Goal: Task Accomplishment & Management: Manage account settings

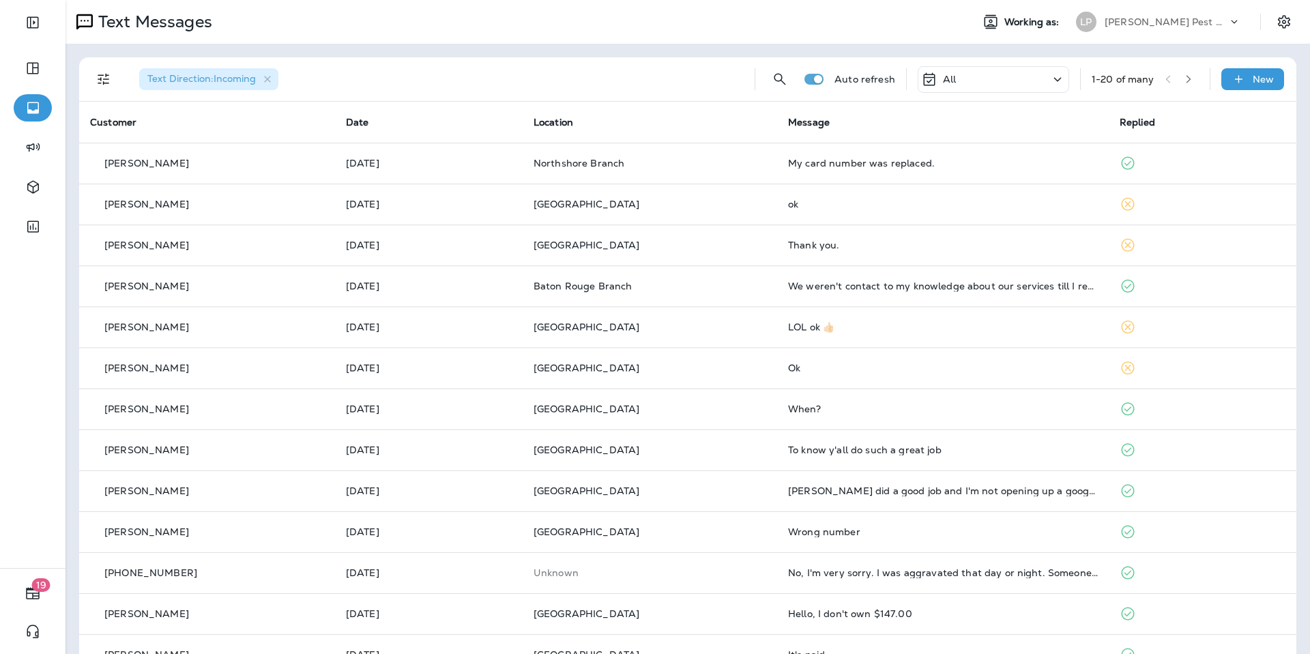
click at [51, 40] on div at bounding box center [33, 132] width 66 height 265
click at [40, 23] on button "Expand Sidebar" at bounding box center [33, 22] width 38 height 27
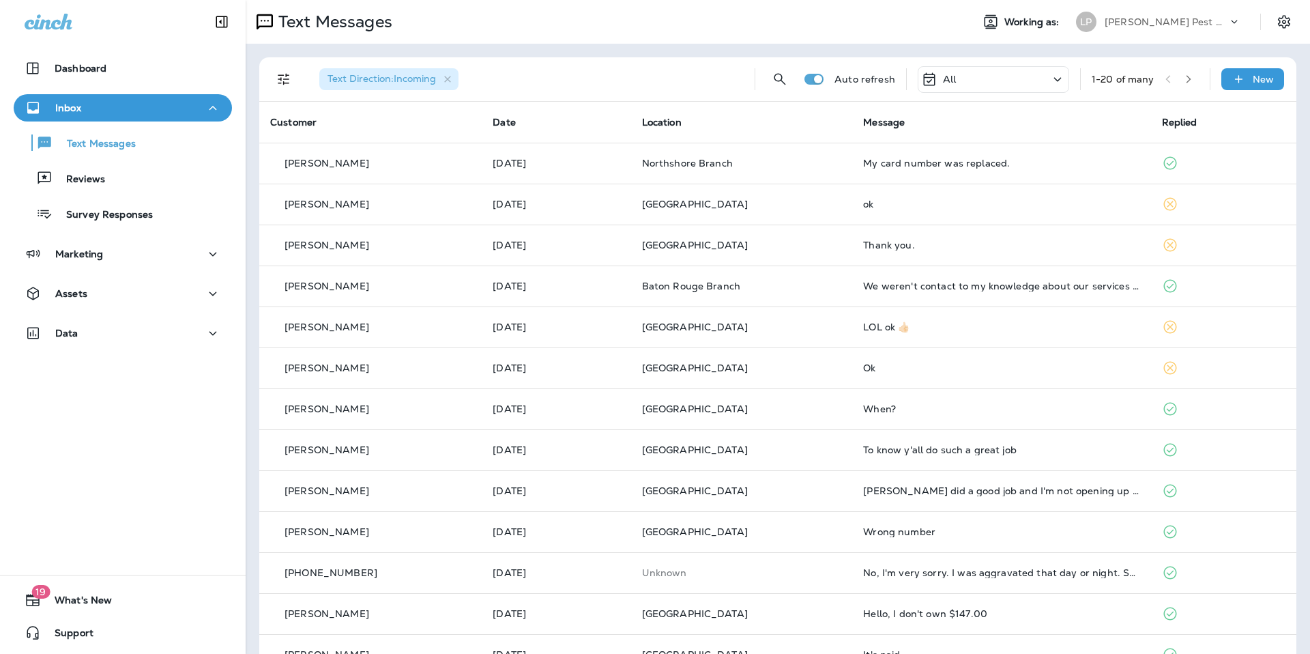
drag, startPoint x: 94, startPoint y: 32, endPoint x: 12, endPoint y: 20, distance: 82.8
click at [9, 19] on div at bounding box center [123, 20] width 246 height 41
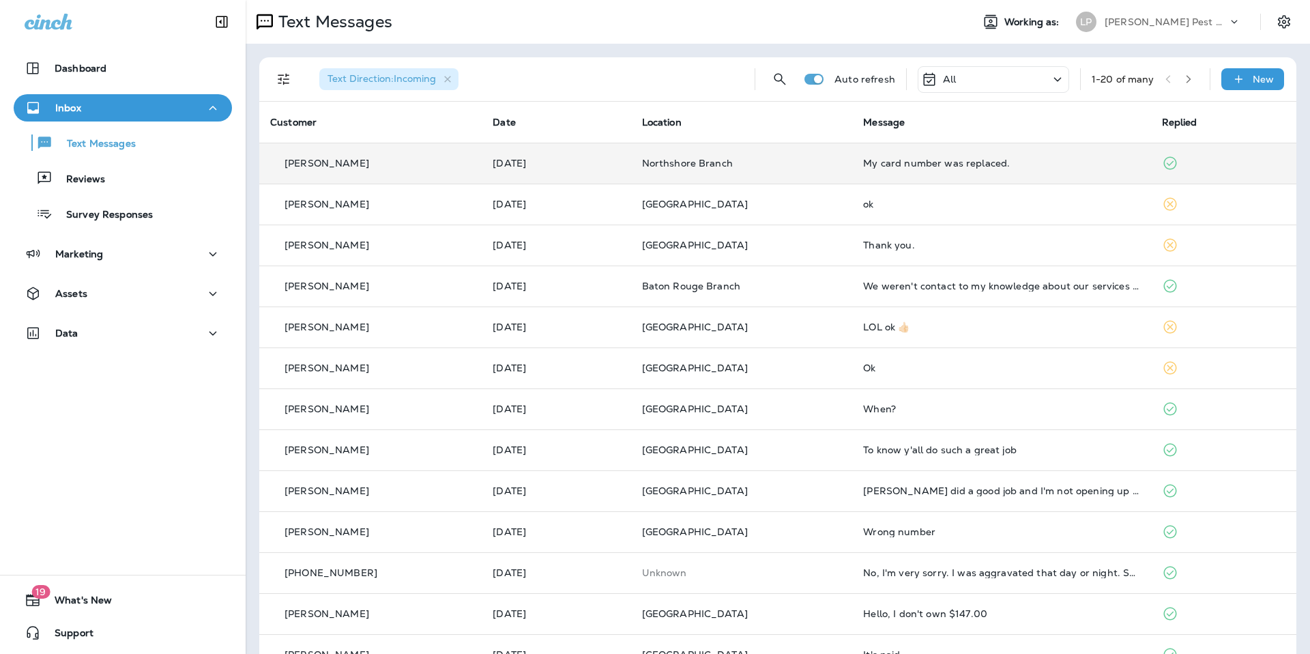
click at [962, 167] on div "My card number was replaced." at bounding box center [1001, 163] width 276 height 11
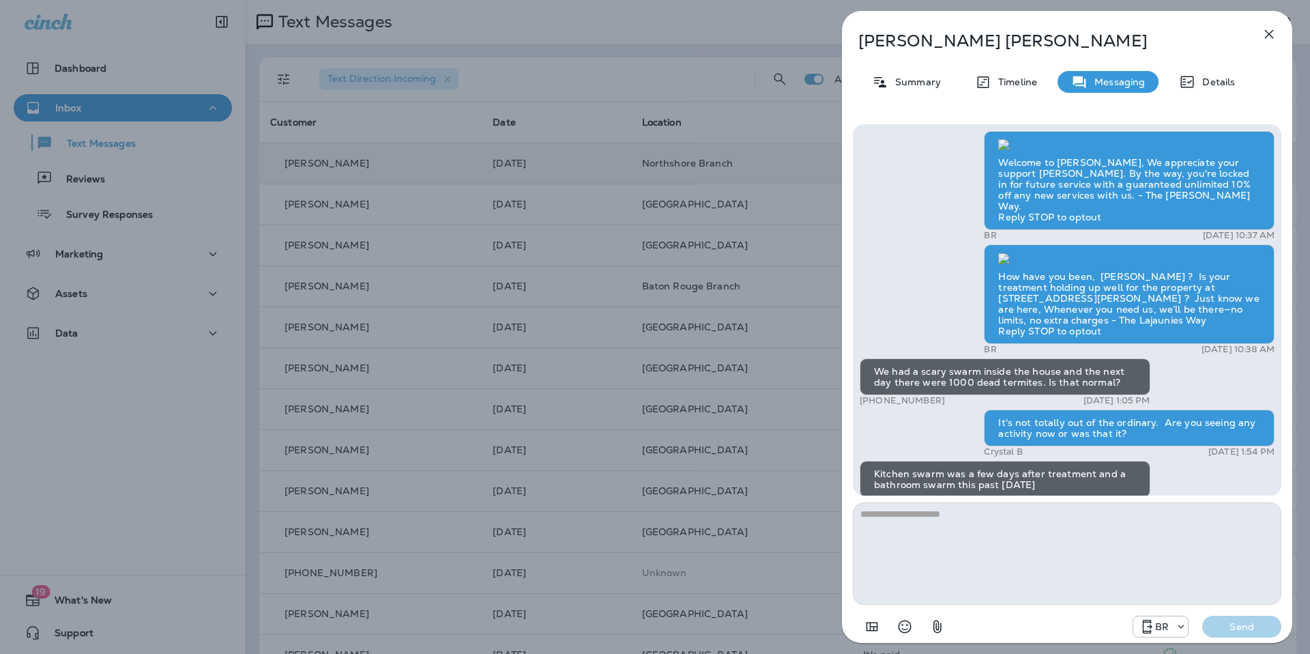
scroll to position [-2500, 0]
drag, startPoint x: 1142, startPoint y: 352, endPoint x: 1157, endPoint y: 346, distance: 16.2
click at [1145, 231] on div "Welcome to [PERSON_NAME], We appreciate your support [PERSON_NAME]. By the way,…" at bounding box center [1129, 181] width 291 height 100
click at [1158, 231] on div "Welcome to [PERSON_NAME], We appreciate your support [PERSON_NAME]. By the way,…" at bounding box center [1129, 181] width 291 height 100
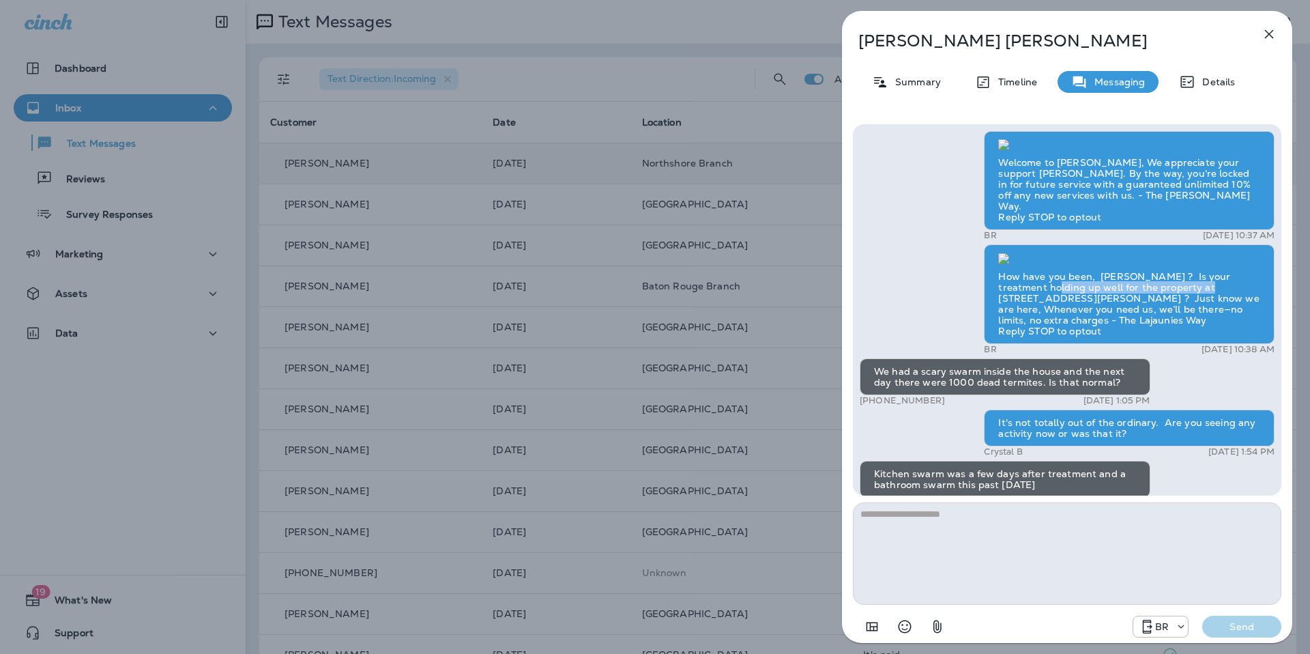
drag, startPoint x: 1014, startPoint y: 419, endPoint x: 1151, endPoint y: 416, distance: 136.5
click at [1150, 344] on div "How have you been, [PERSON_NAME] ? Is your treatment holding up well for the pr…" at bounding box center [1129, 294] width 291 height 100
drag, startPoint x: 1086, startPoint y: 432, endPoint x: 1116, endPoint y: 440, distance: 31.0
click at [1110, 344] on div "How have you been, [PERSON_NAME] ? Is your treatment holding up well for the pr…" at bounding box center [1129, 294] width 291 height 100
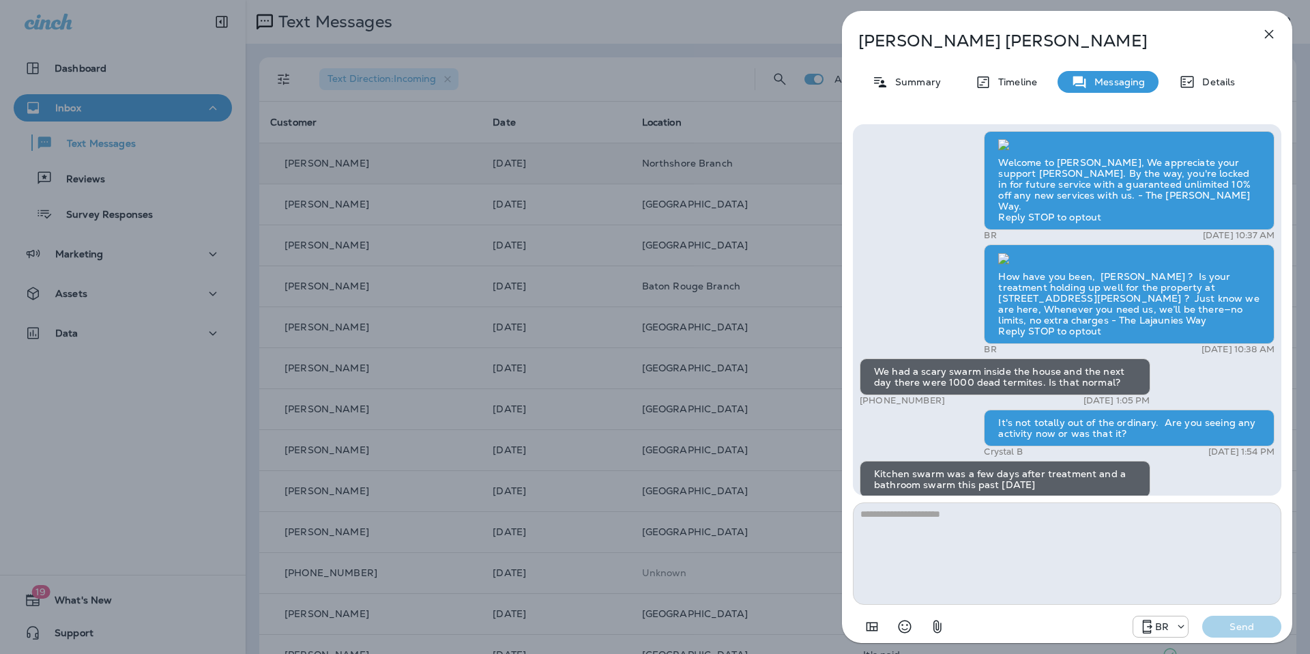
scroll to position [-2087, 0]
drag, startPoint x: 872, startPoint y: 347, endPoint x: 1123, endPoint y: 386, distance: 254.2
click at [1134, 363] on div "We had a scary swarm inside the house and the next day there were 1000 dead ter…" at bounding box center [1005, 376] width 291 height 37
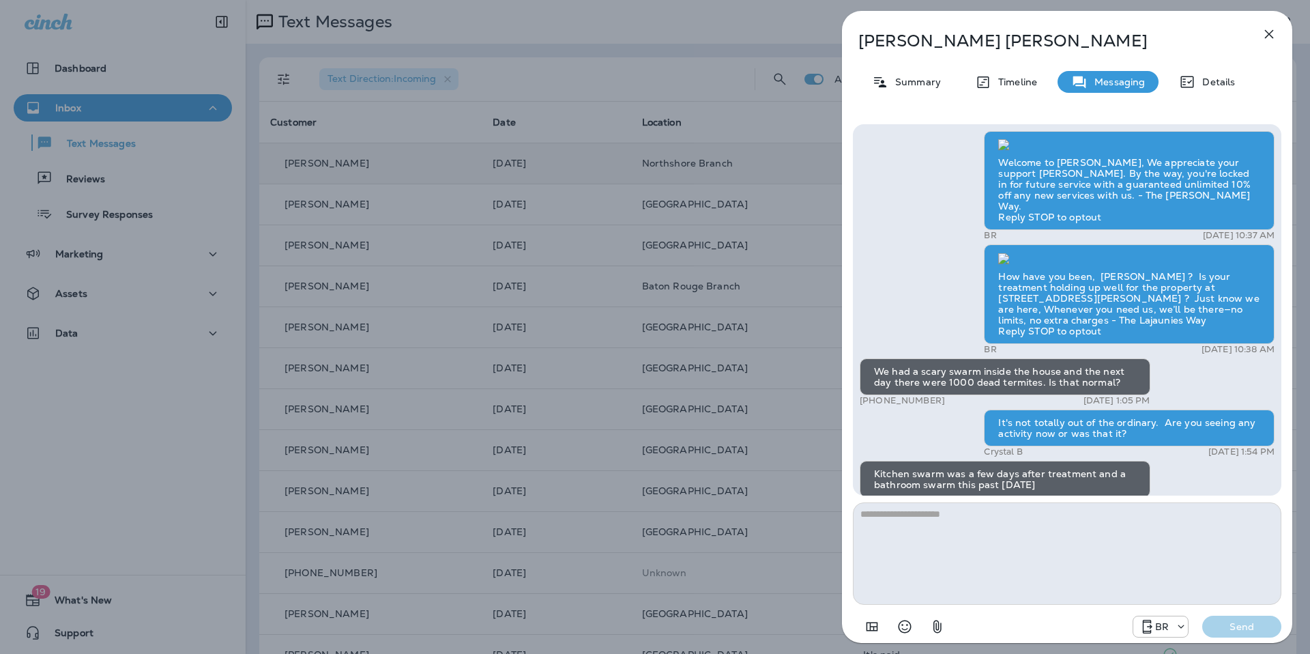
scroll to position [-1470, 0]
drag, startPoint x: 1085, startPoint y: 398, endPoint x: 1223, endPoint y: 427, distance: 141.0
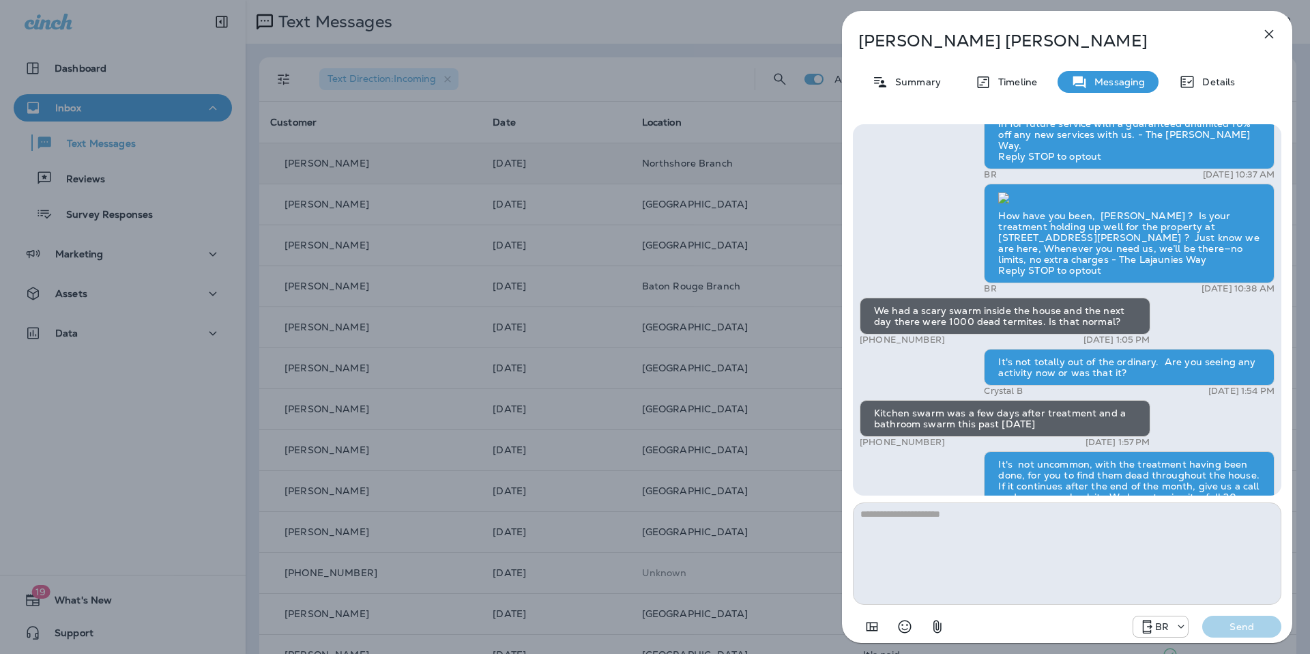
scroll to position [-1011, 0]
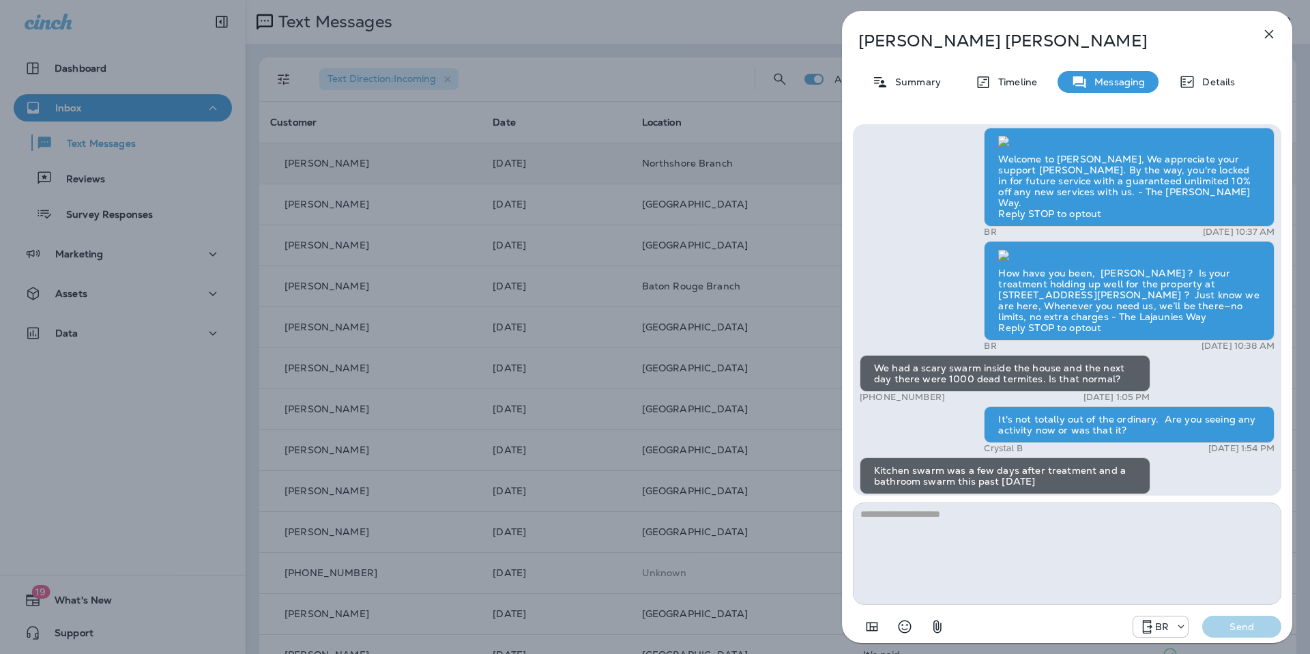
drag, startPoint x: 1169, startPoint y: 428, endPoint x: 1203, endPoint y: 438, distance: 34.8
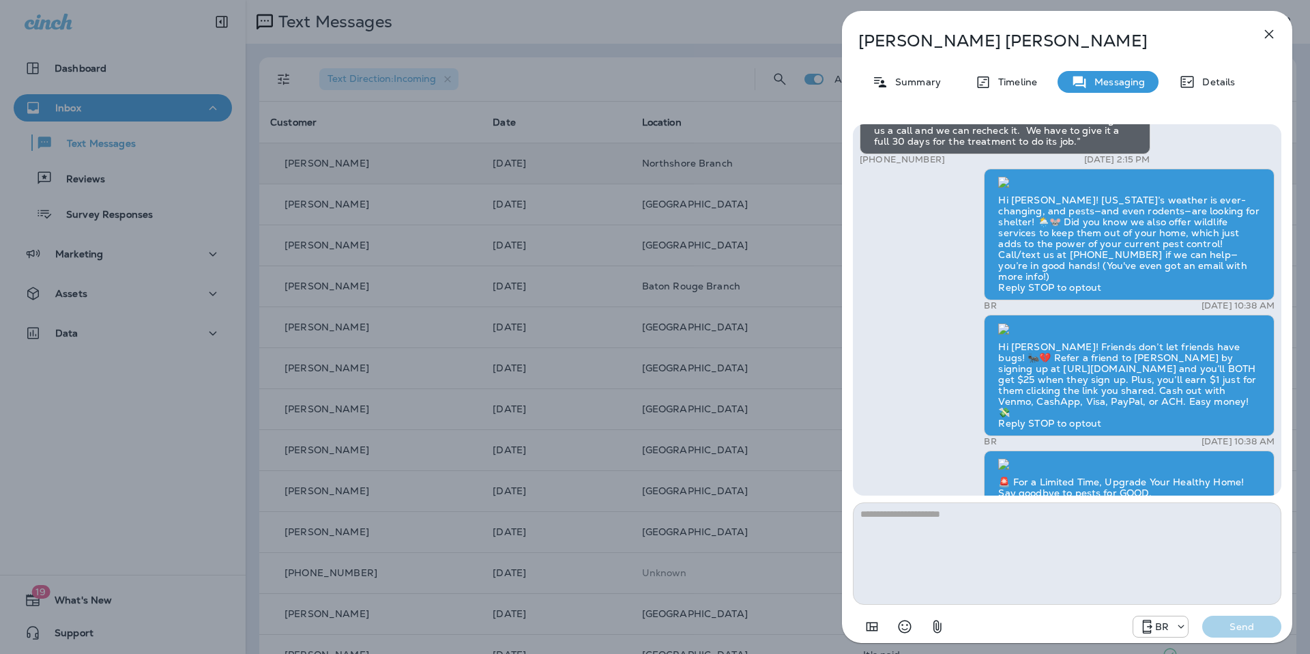
scroll to position [-504, 0]
drag, startPoint x: 1052, startPoint y: 304, endPoint x: 1117, endPoint y: 407, distance: 121.2
click at [1118, 451] on div "🚨 For a Limited Time, Upgrade Your Healthy Home! Say goodbye to pests for GOOD.…" at bounding box center [1129, 555] width 291 height 209
drag, startPoint x: 1147, startPoint y: 387, endPoint x: 1130, endPoint y: 385, distance: 17.2
click at [1144, 451] on div "🚨 For a Limited Time, Upgrade Your Healthy Home! Say goodbye to pests for GOOD.…" at bounding box center [1129, 555] width 291 height 209
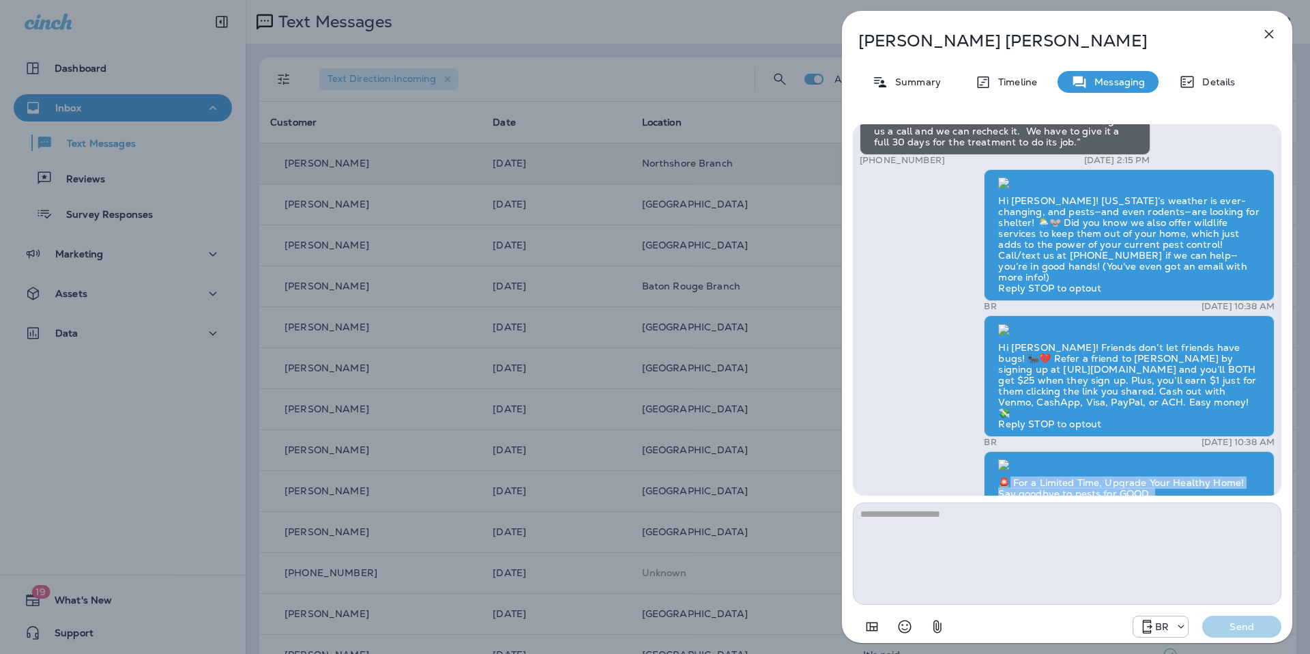
drag, startPoint x: 1107, startPoint y: 263, endPoint x: 1224, endPoint y: 294, distance: 120.9
click at [1222, 451] on div "🚨 For a Limited Time, Upgrade Your Healthy Home! Say goodbye to pests for GOOD.…" at bounding box center [1129, 555] width 291 height 209
click at [1223, 451] on div "🚨 For a Limited Time, Upgrade Your Healthy Home! Say goodbye to pests for GOOD.…" at bounding box center [1129, 555] width 291 height 209
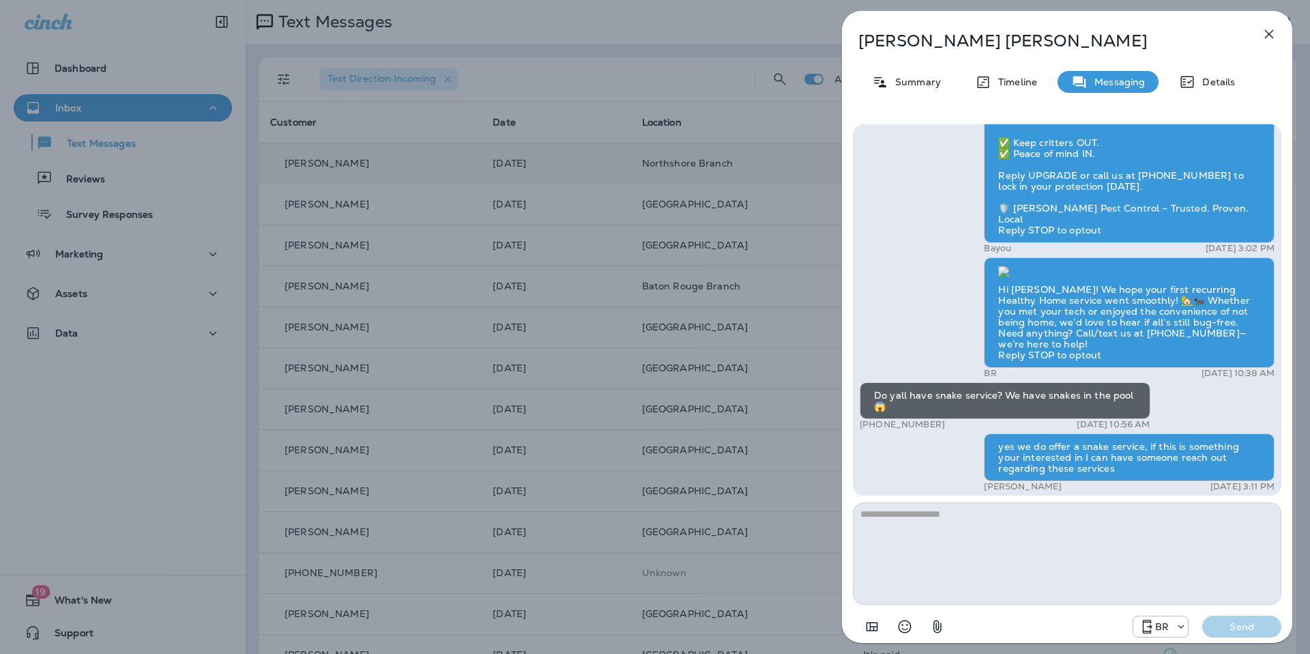
scroll to position [-89, 0]
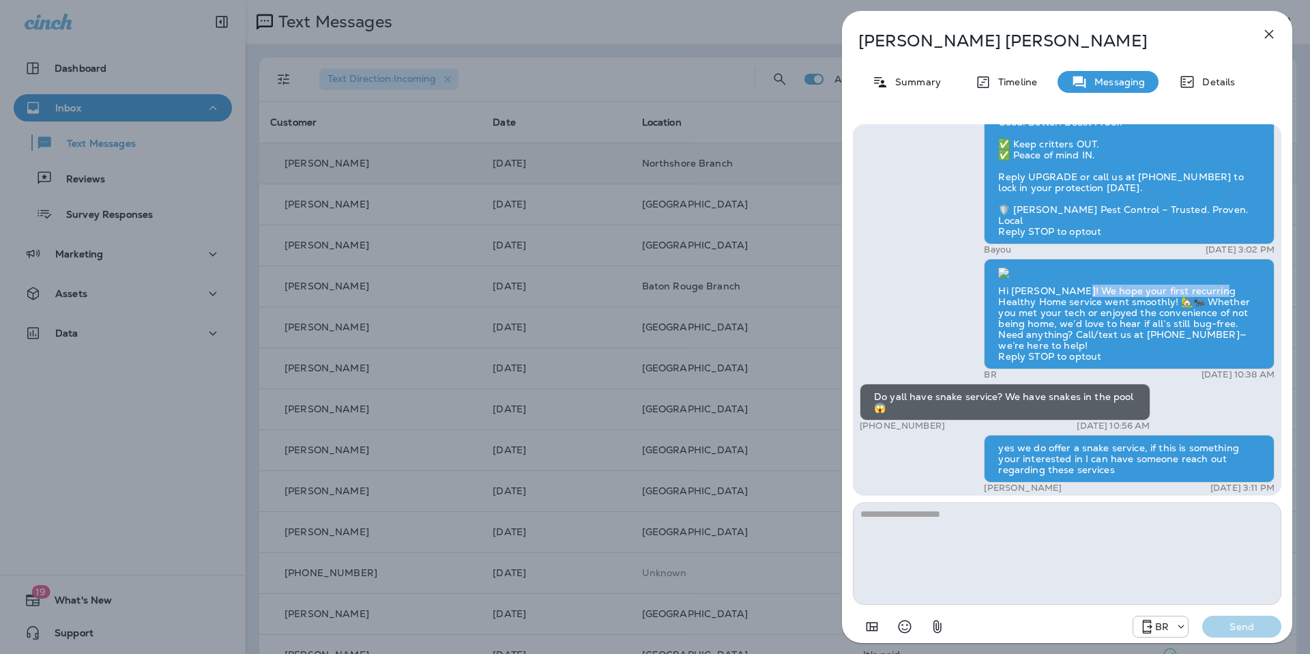
drag, startPoint x: 1071, startPoint y: 299, endPoint x: 1206, endPoint y: 302, distance: 135.2
click at [1206, 302] on div "Hi [PERSON_NAME]! We hope your first recurring Healthy Home service went smooth…" at bounding box center [1129, 314] width 291 height 111
click at [1161, 319] on div "Hi [PERSON_NAME]! We hope your first recurring Healthy Home service went smooth…" at bounding box center [1129, 314] width 291 height 111
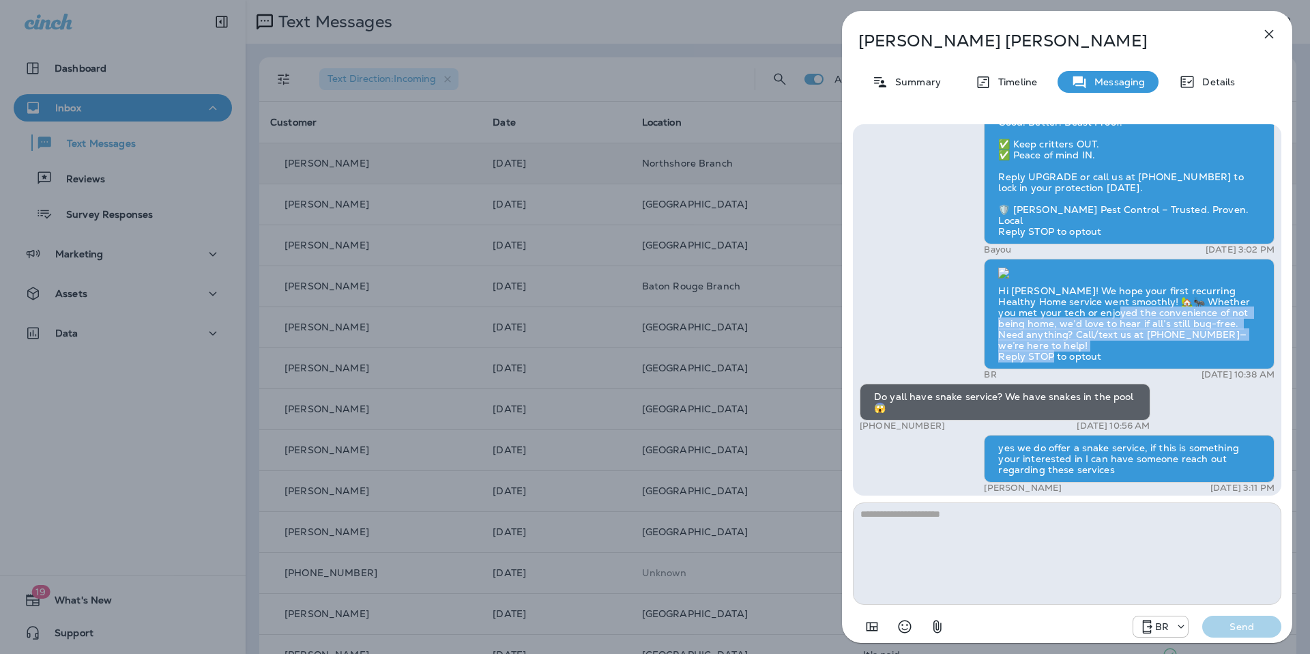
drag, startPoint x: 1093, startPoint y: 319, endPoint x: 1256, endPoint y: 358, distance: 167.7
click at [1256, 358] on div "Hi [PERSON_NAME]! We hope your first recurring Healthy Home service went smooth…" at bounding box center [1129, 314] width 291 height 111
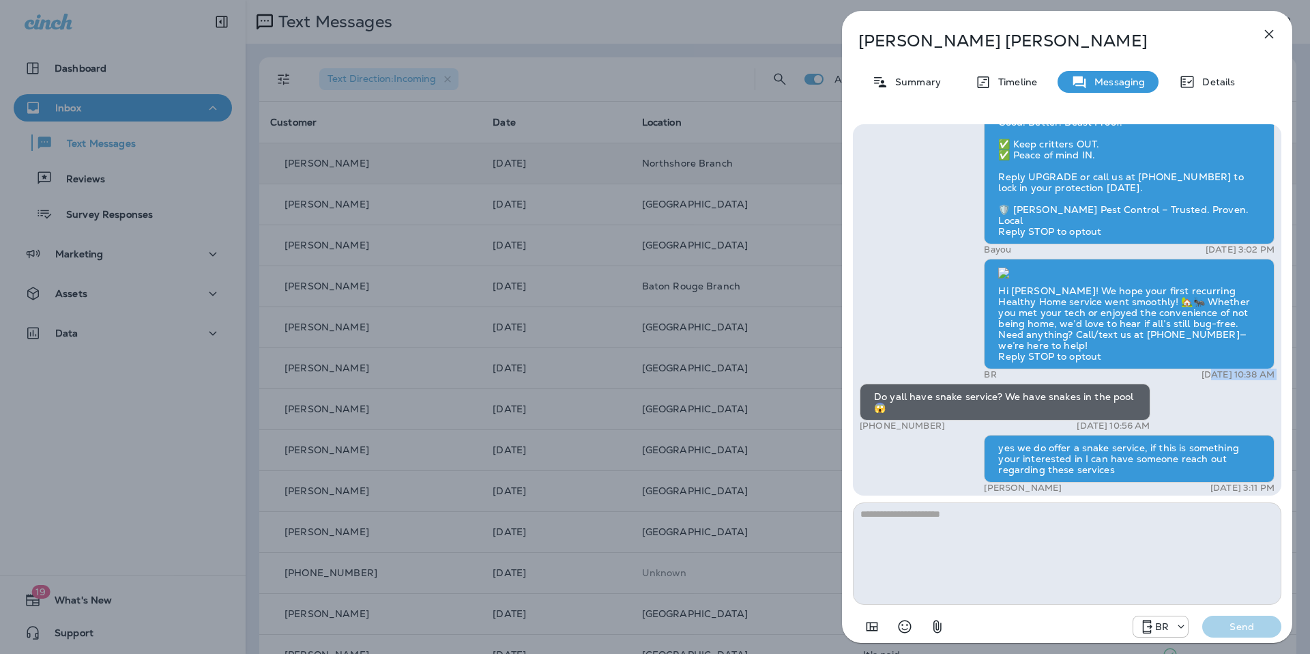
drag, startPoint x: 1188, startPoint y: 374, endPoint x: 1222, endPoint y: 386, distance: 36.0
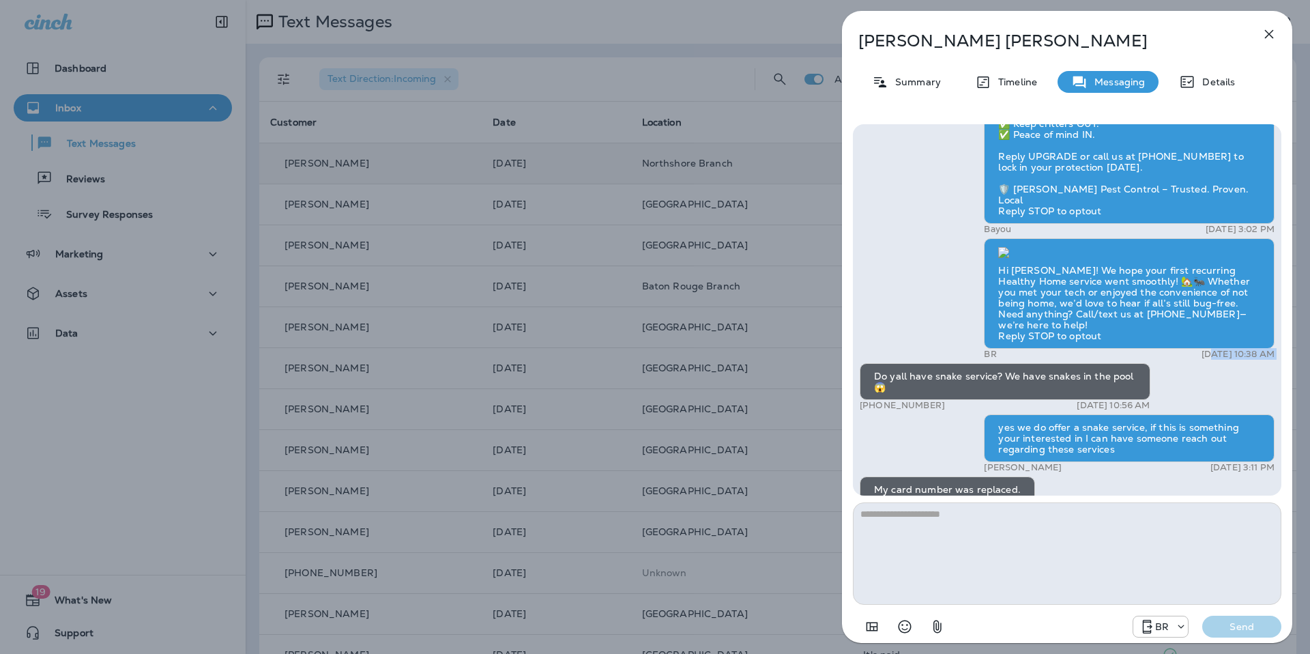
scroll to position [-45, 0]
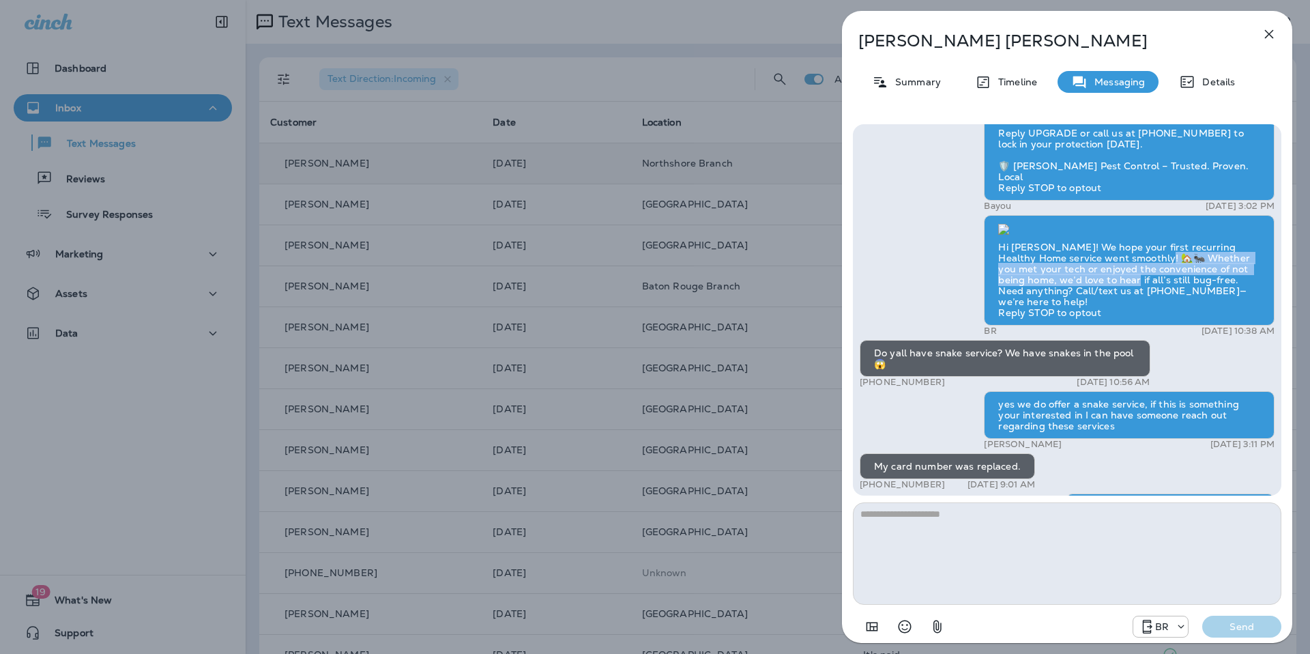
drag, startPoint x: 1181, startPoint y: 278, endPoint x: 1101, endPoint y: 287, distance: 80.3
click at [1101, 287] on div "Hi [PERSON_NAME]! We hope your first recurring Healthy Home service went smooth…" at bounding box center [1129, 270] width 291 height 111
click at [998, 371] on div "Do yall have snake service? We have snakes in the pool 😱" at bounding box center [1005, 358] width 291 height 37
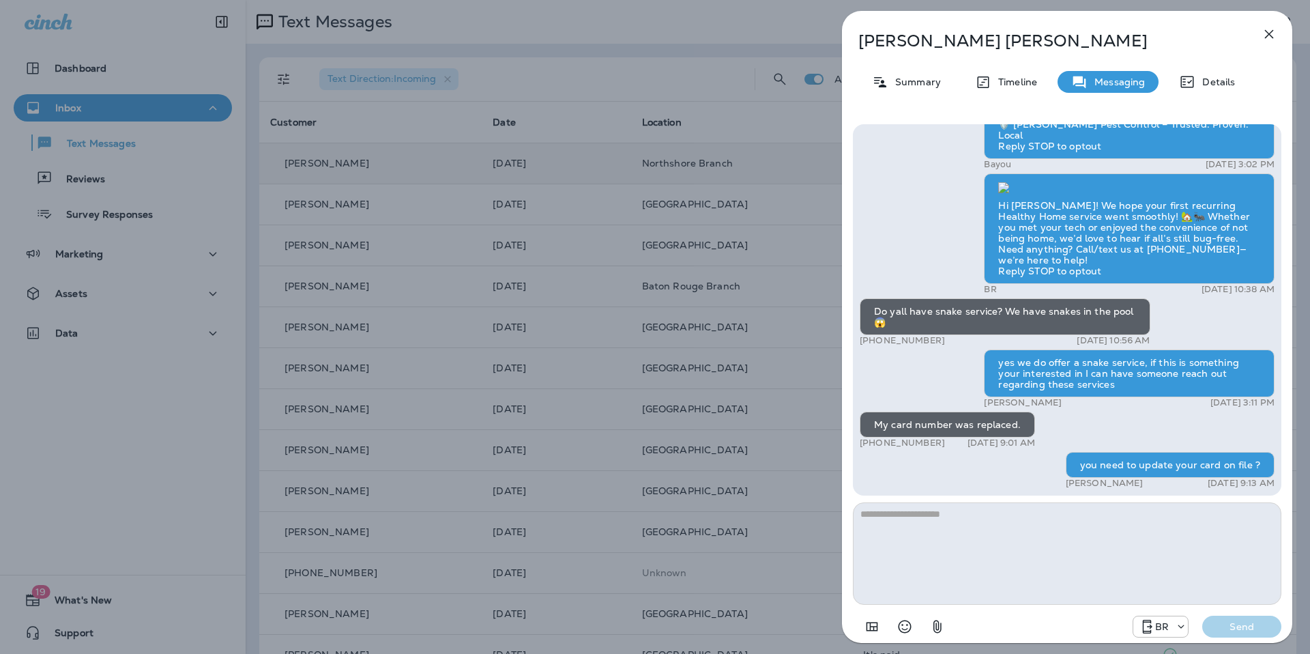
scroll to position [1, 0]
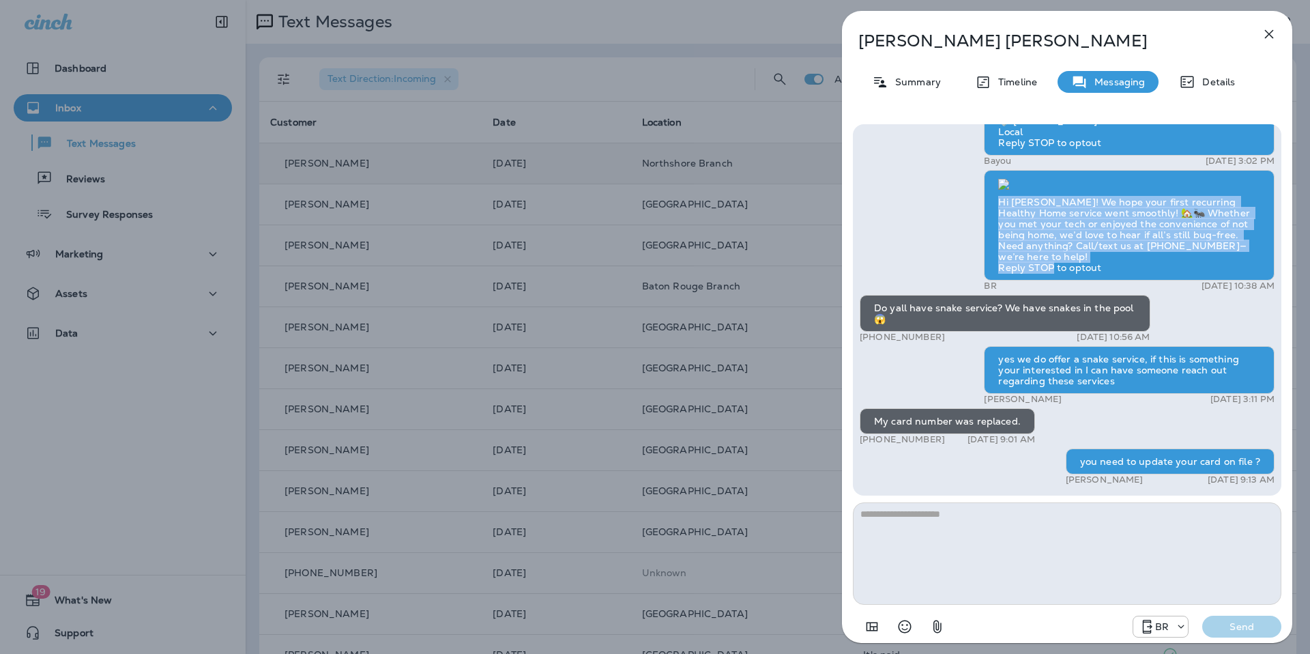
drag, startPoint x: 1131, startPoint y: 269, endPoint x: 999, endPoint y: 219, distance: 140.8
click at [995, 216] on div "Hi [PERSON_NAME]! We hope your first recurring Healthy Home service went smooth…" at bounding box center [1129, 225] width 291 height 111
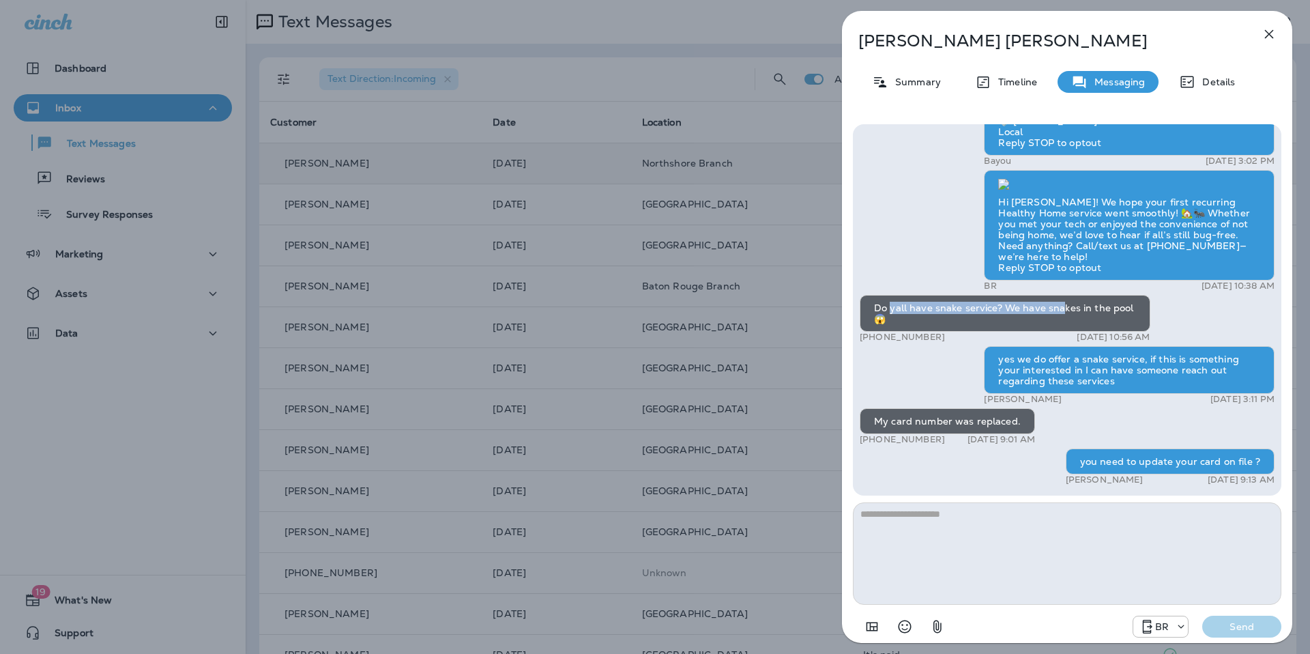
drag, startPoint x: 1060, startPoint y: 309, endPoint x: 888, endPoint y: 305, distance: 172.0
click at [888, 305] on div "Do yall have snake service? We have snakes in the pool 😱" at bounding box center [1005, 313] width 291 height 37
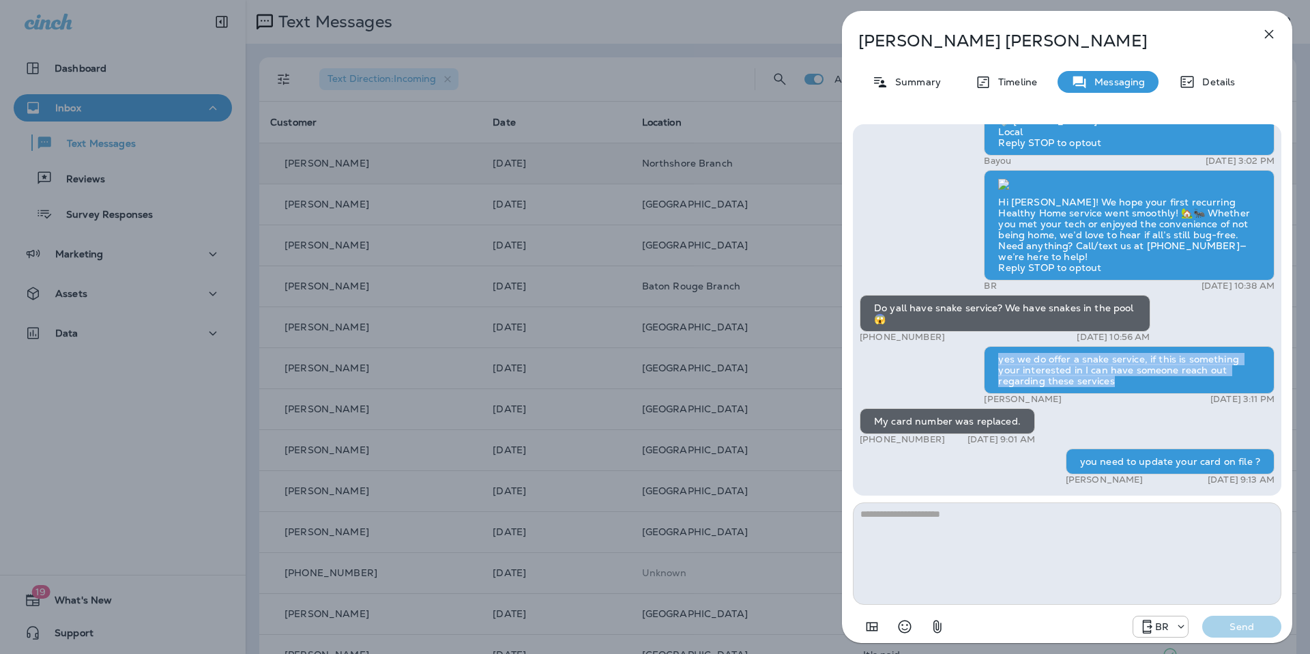
drag, startPoint x: 1005, startPoint y: 371, endPoint x: 997, endPoint y: 354, distance: 19.2
click at [997, 354] on div "yes we do offer a snake service, if this is something your interested in I can …" at bounding box center [1129, 370] width 291 height 48
click at [1271, 28] on icon "button" at bounding box center [1269, 34] width 16 height 16
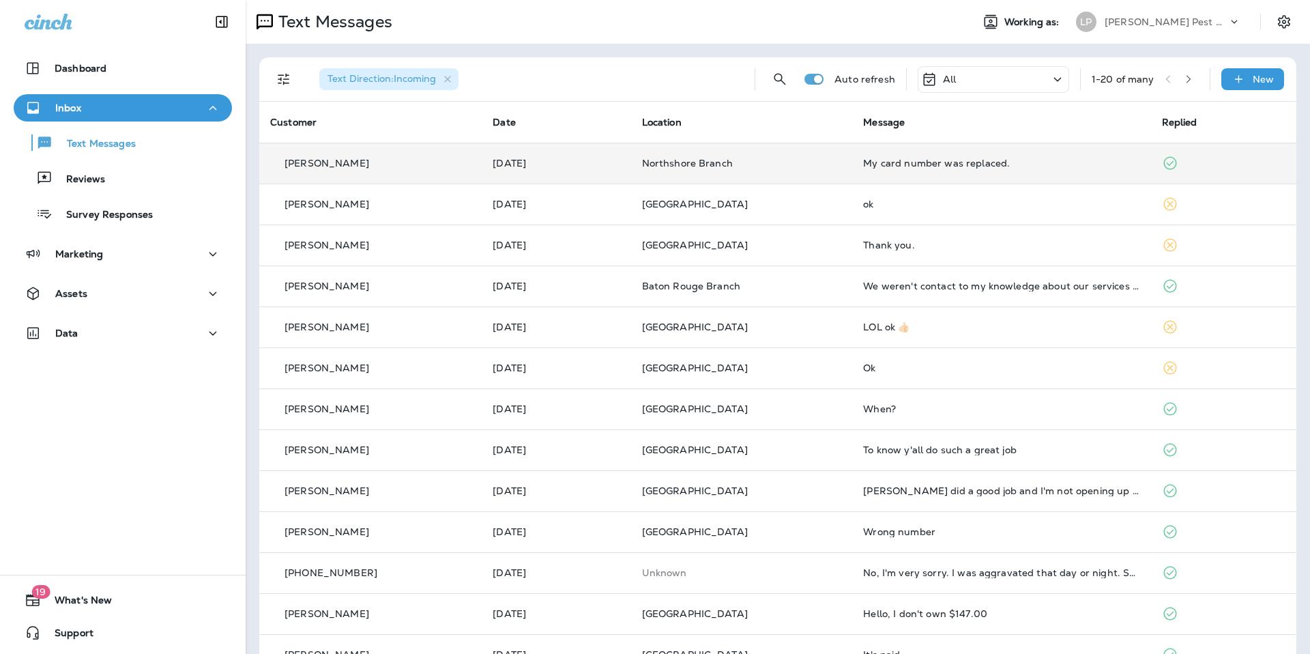
click at [1176, 29] on div "[PERSON_NAME] Pest Control" at bounding box center [1166, 22] width 123 height 20
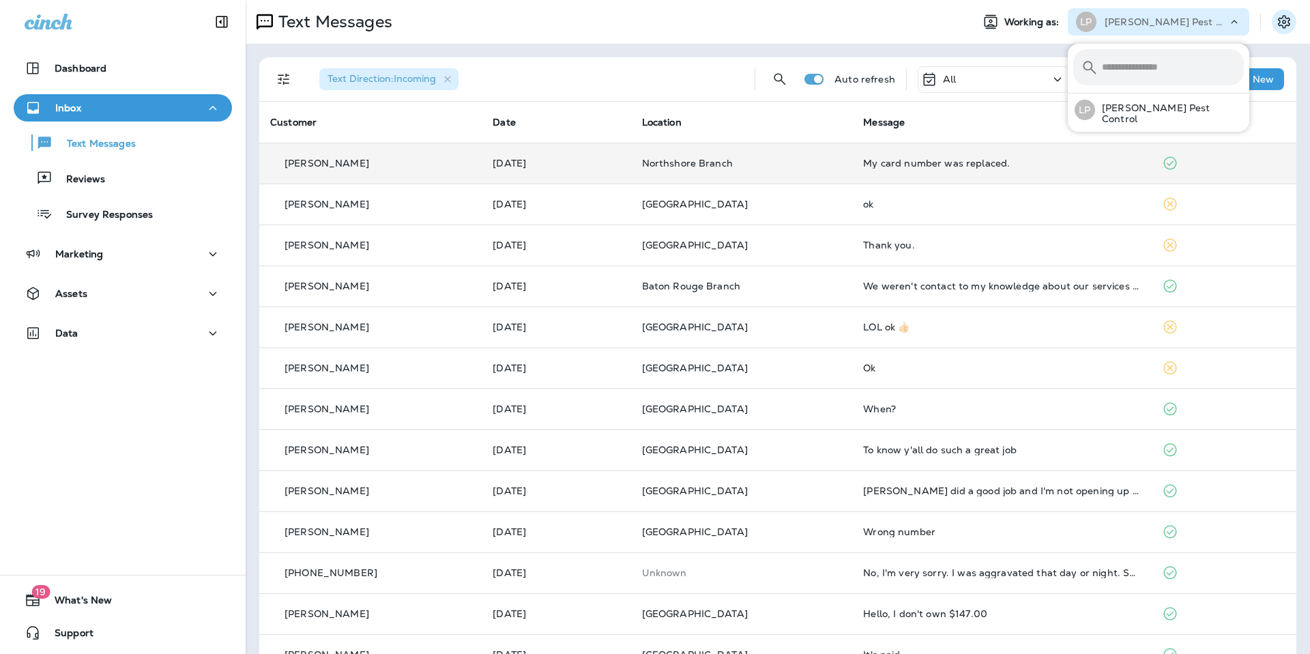
drag, startPoint x: 1298, startPoint y: 16, endPoint x: 1285, endPoint y: 20, distance: 13.6
click at [1291, 18] on div at bounding box center [1291, 22] width 38 height 25
click at [1285, 20] on icon "Settings" at bounding box center [1284, 21] width 12 height 13
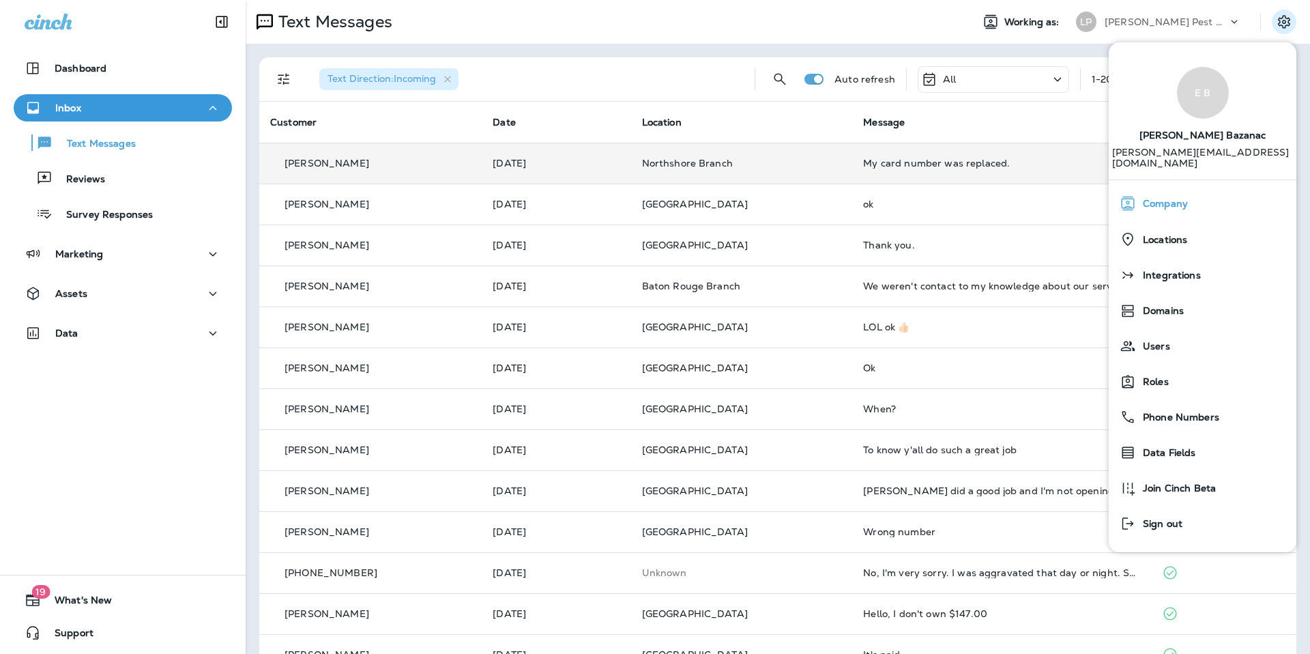
click at [1132, 202] on div "Company" at bounding box center [1203, 203] width 177 height 27
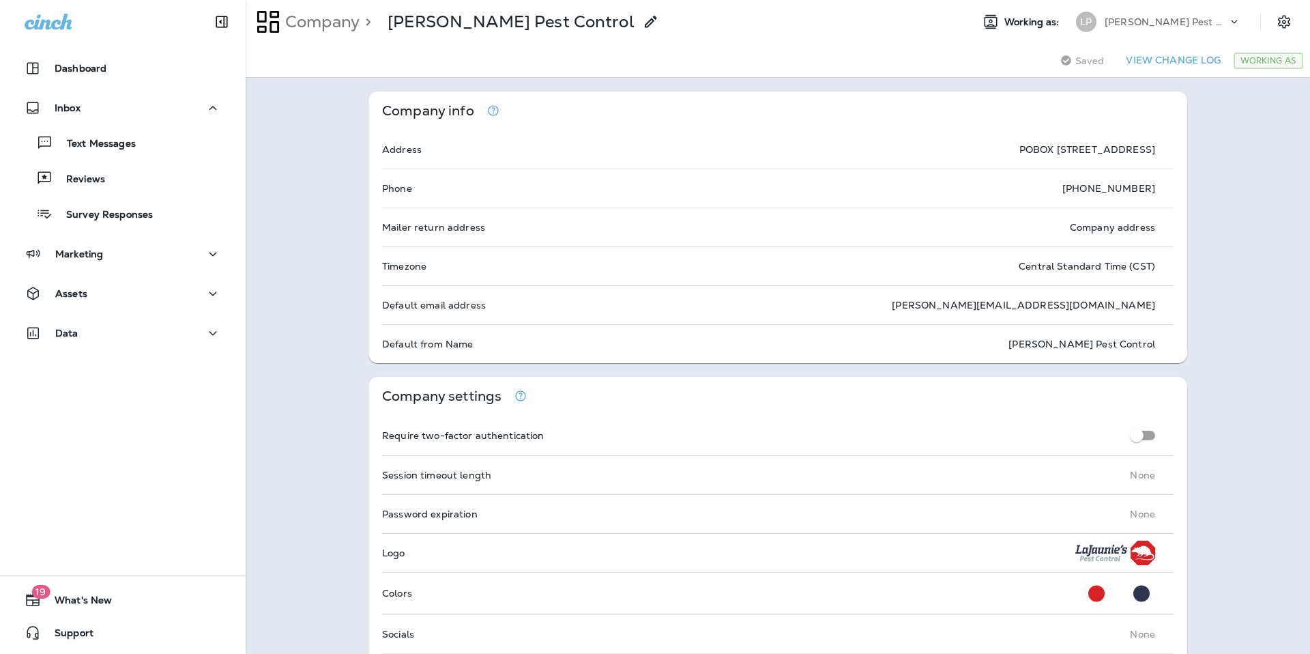
click at [1225, 28] on div "[PERSON_NAME] Pest Control" at bounding box center [1166, 22] width 123 height 20
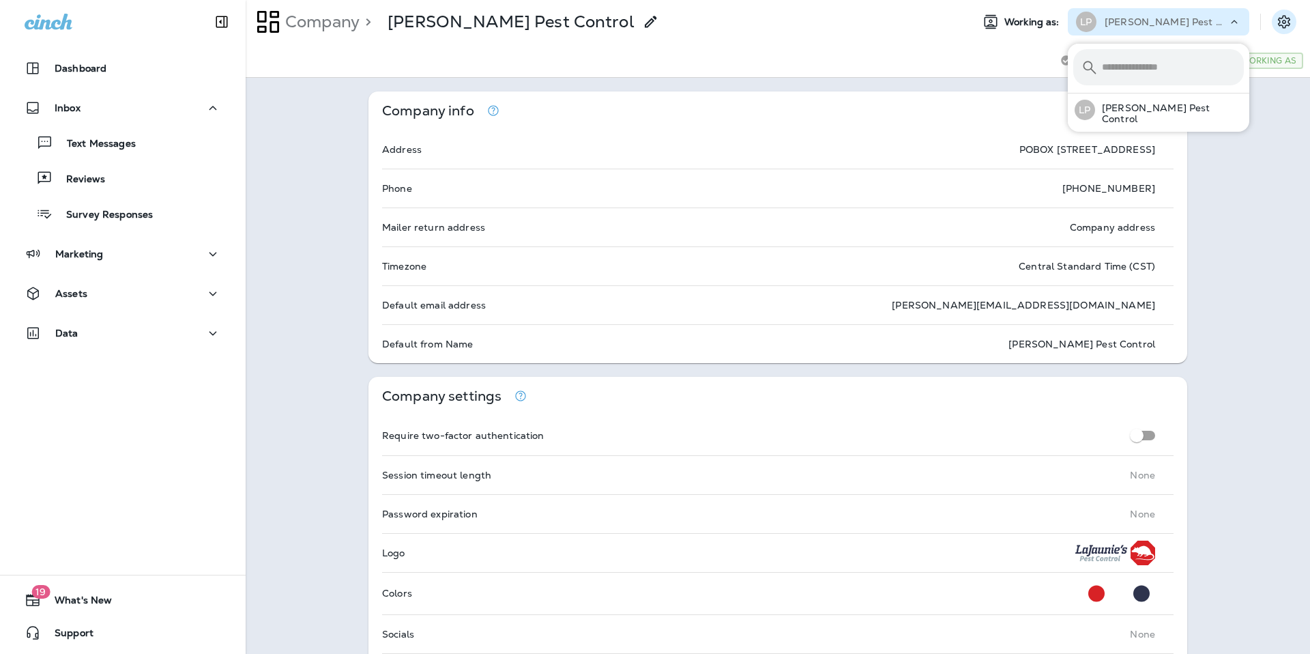
click at [1292, 27] on icon "Settings" at bounding box center [1284, 22] width 16 height 16
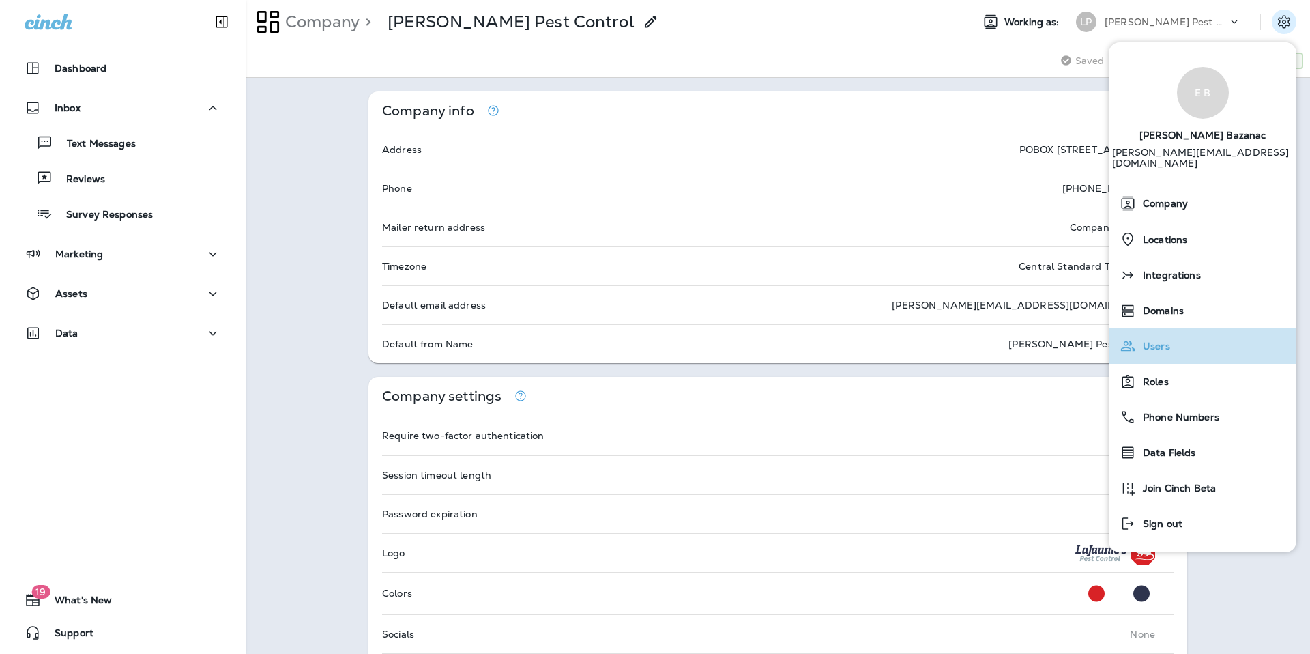
click at [1156, 342] on div "Users" at bounding box center [1203, 345] width 177 height 27
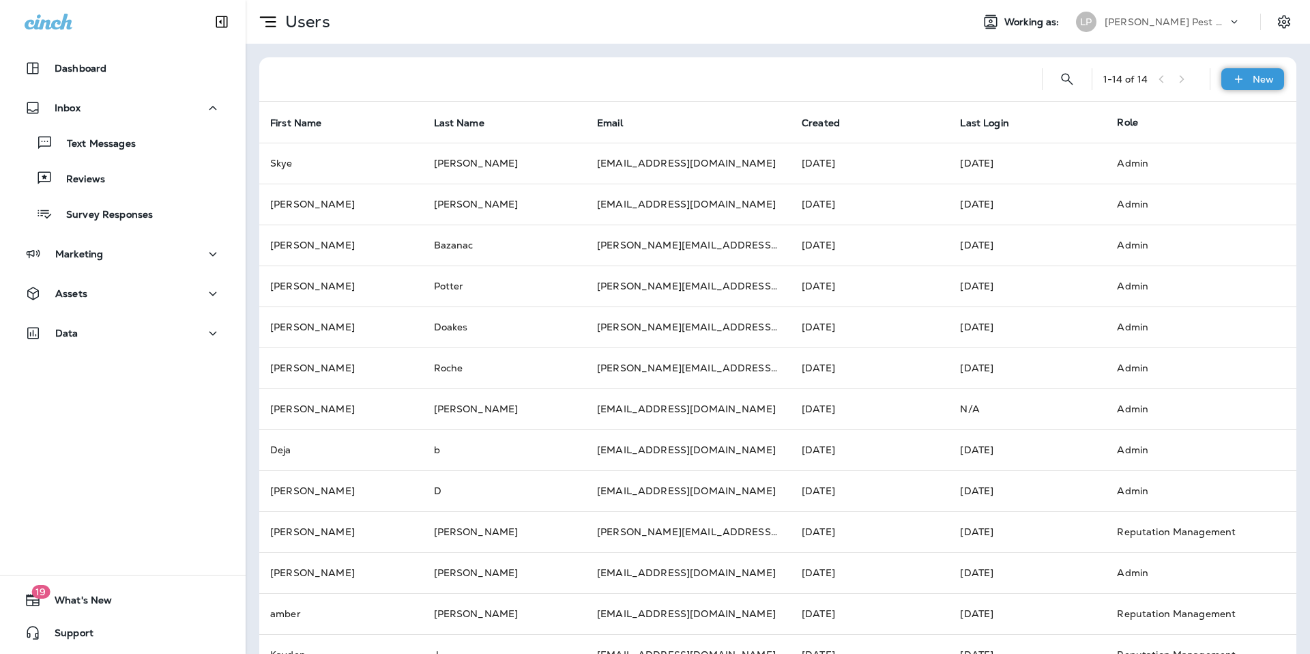
click at [1259, 86] on div "New" at bounding box center [1253, 79] width 63 height 22
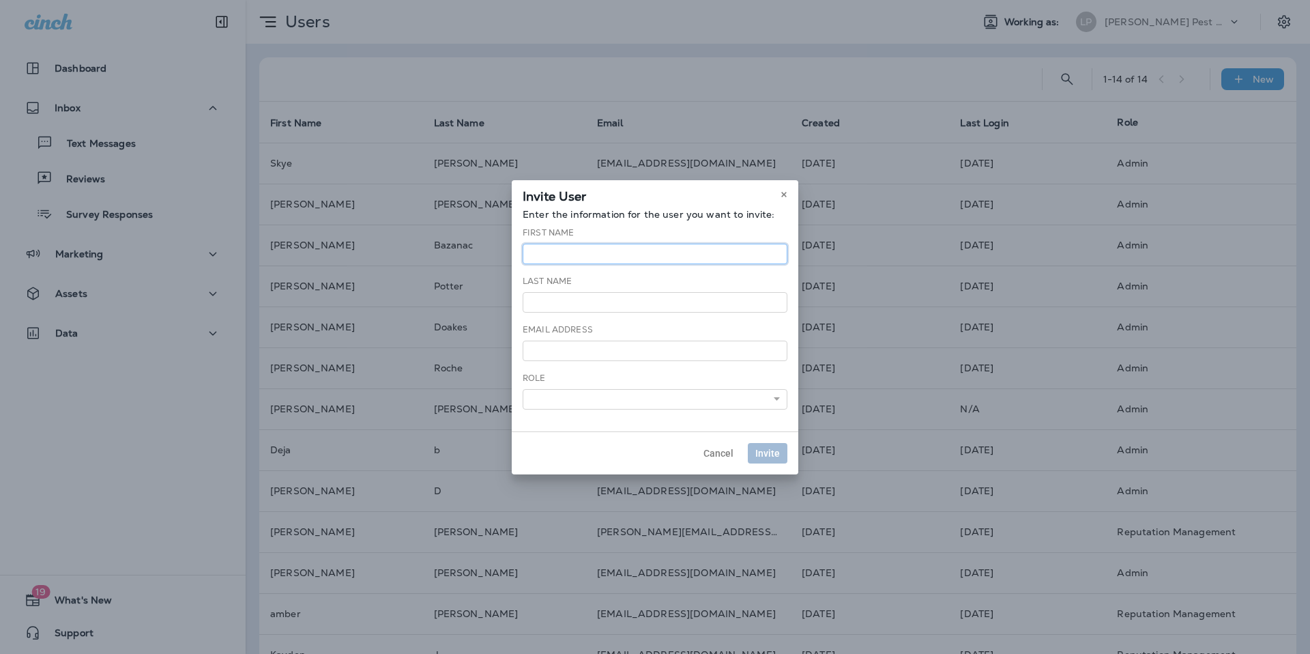
drag, startPoint x: 599, startPoint y: 255, endPoint x: 591, endPoint y: 254, distance: 7.5
click at [598, 255] on input "text" at bounding box center [655, 254] width 265 height 20
type input "**********"
click at [577, 293] on input "text" at bounding box center [655, 302] width 265 height 20
type input "******"
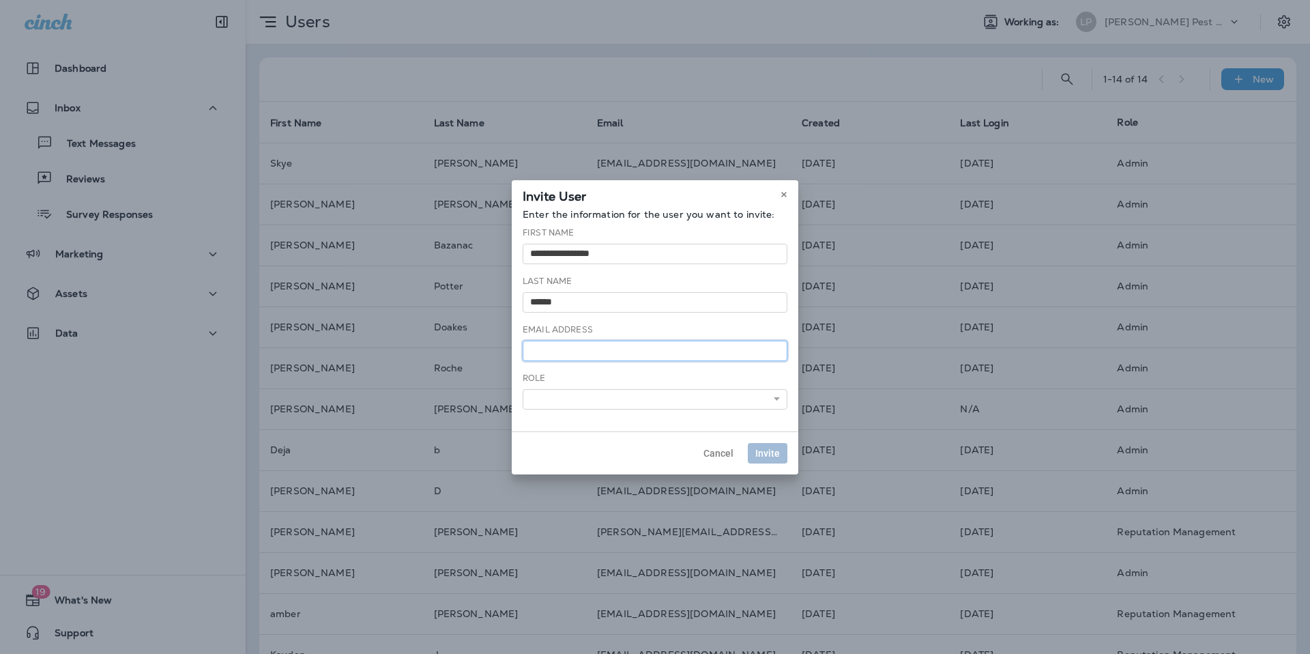
click at [569, 347] on input "email" at bounding box center [655, 351] width 265 height 20
click at [602, 252] on input "**********" at bounding box center [655, 254] width 265 height 20
type input "*"
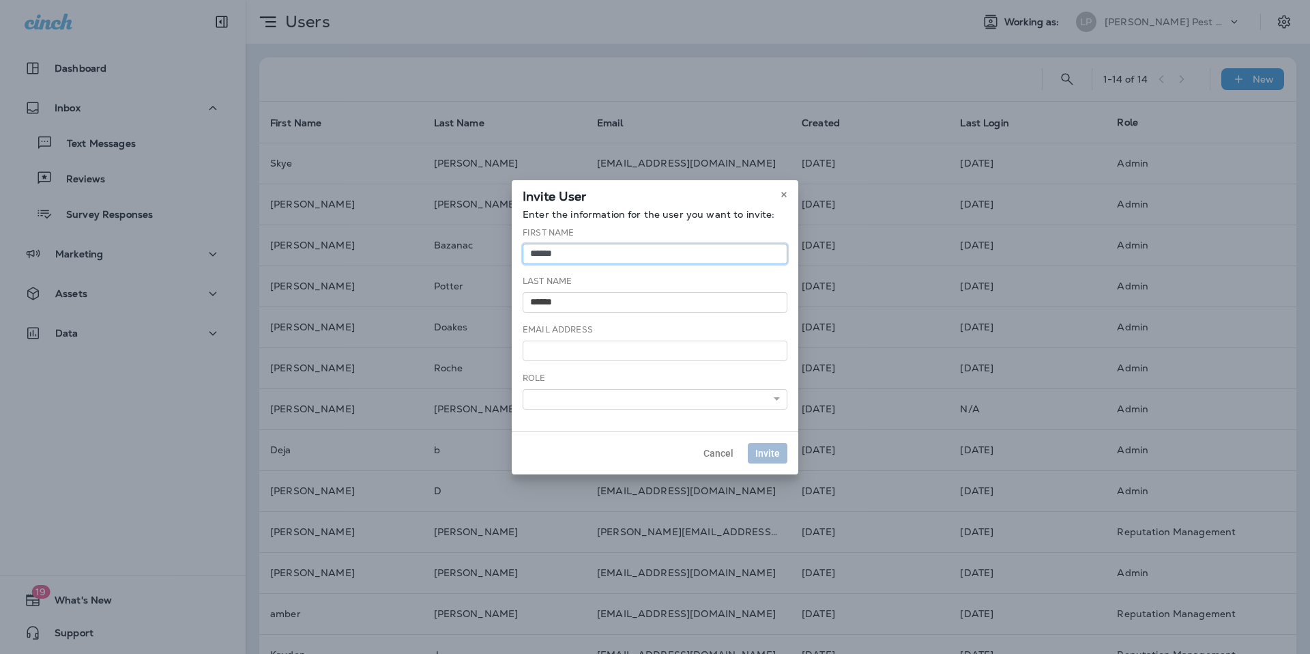
type input "******"
click at [602, 287] on div "Last Name ******" at bounding box center [655, 294] width 265 height 38
click at [562, 300] on input "******" at bounding box center [655, 302] width 265 height 20
click at [563, 300] on input "******" at bounding box center [655, 302] width 265 height 20
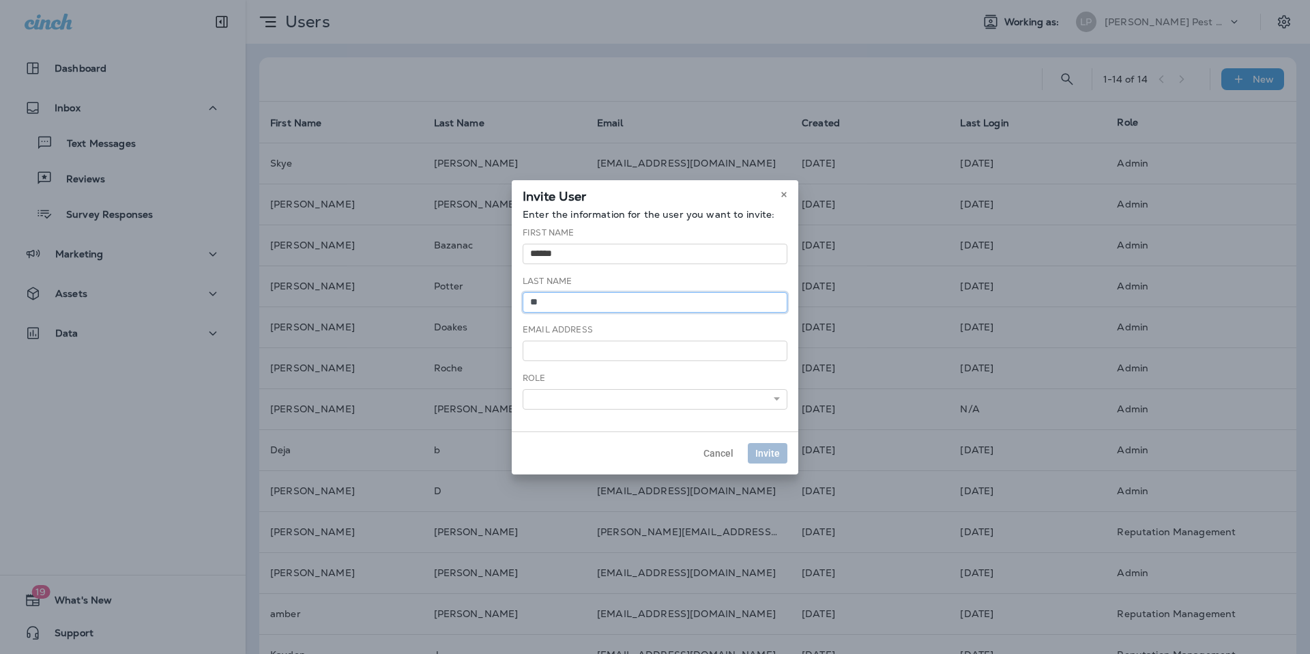
type input "*"
type input "****"
click at [567, 347] on input "email" at bounding box center [655, 351] width 265 height 20
type input "**********"
click at [590, 388] on div "**********" at bounding box center [655, 391] width 265 height 38
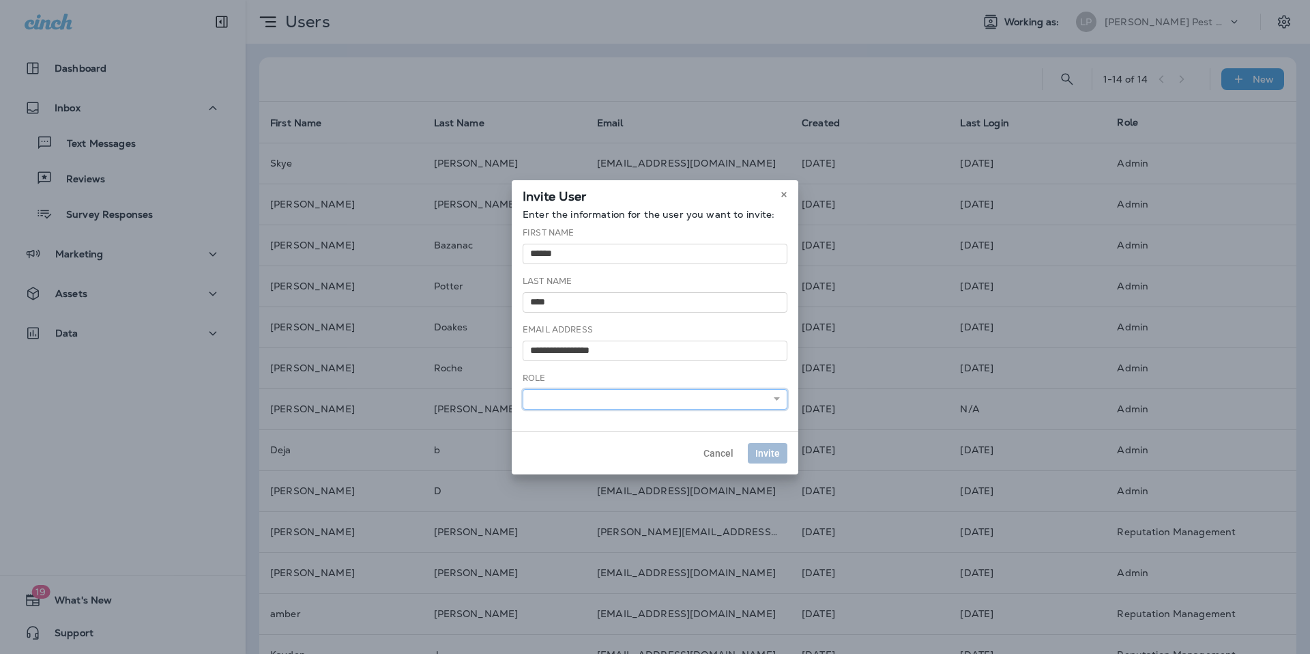
click at [590, 401] on select "**********" at bounding box center [655, 399] width 265 height 20
select select "*"
click at [523, 389] on select "**********" at bounding box center [655, 399] width 265 height 20
click at [767, 450] on span "Invite" at bounding box center [768, 453] width 25 height 10
select select
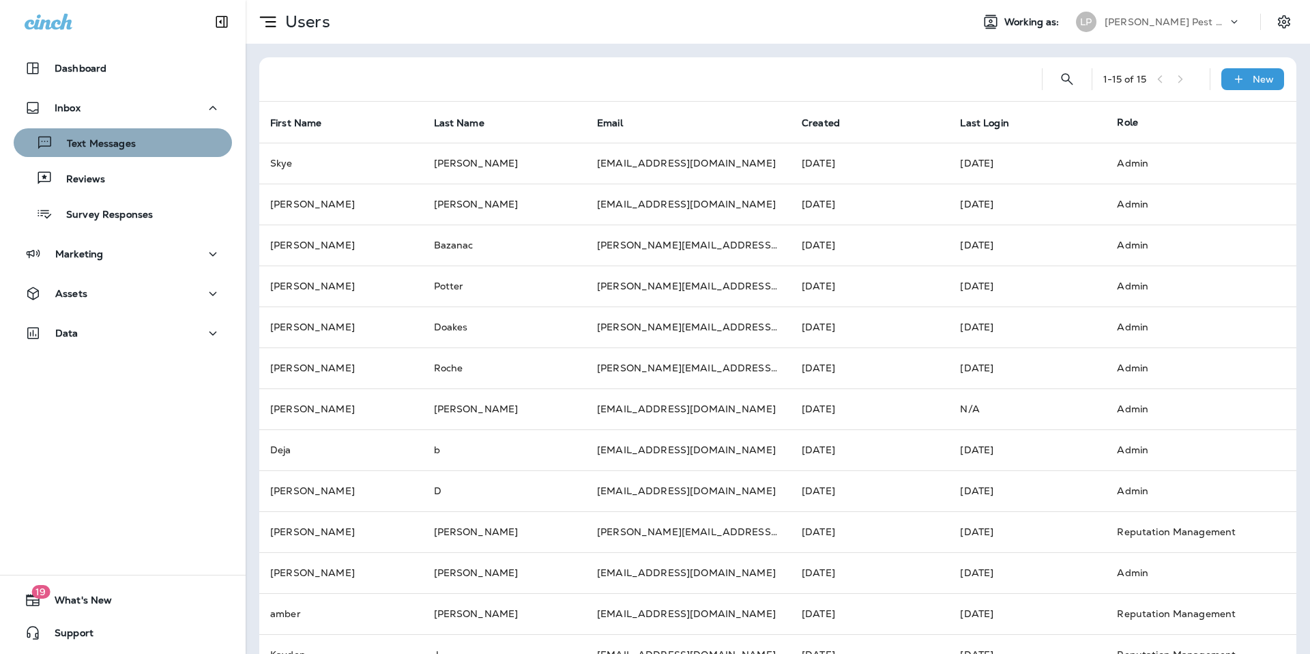
drag, startPoint x: 87, startPoint y: 137, endPoint x: 80, endPoint y: 138, distance: 7.0
click at [87, 138] on p "Text Messages" at bounding box center [94, 144] width 83 height 13
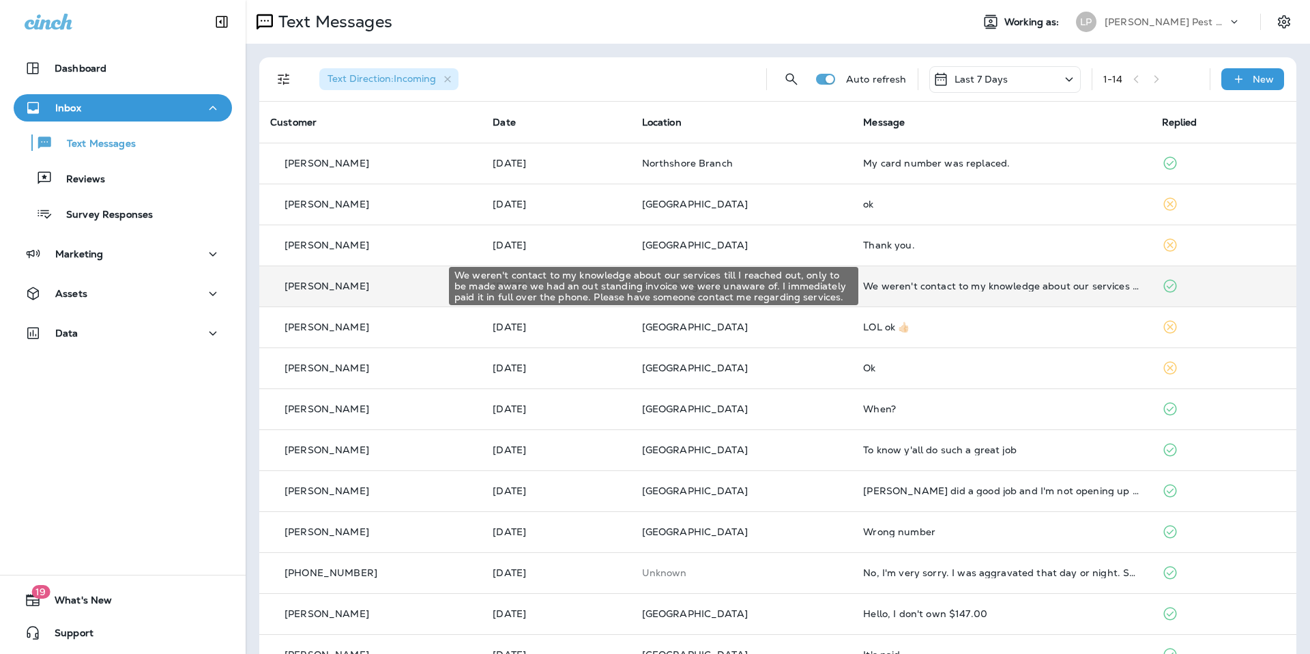
click at [981, 291] on div "We weren't contact to my knowledge about our services till I reached out, only …" at bounding box center [1001, 286] width 276 height 11
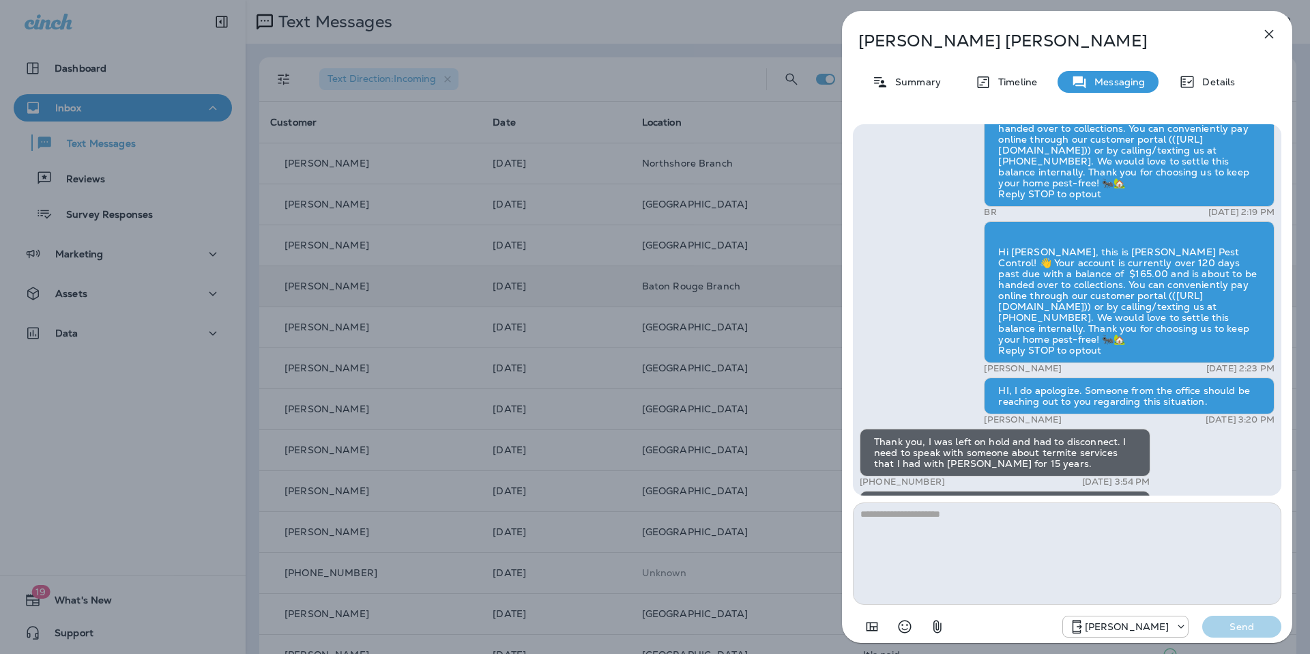
scroll to position [-141, 0]
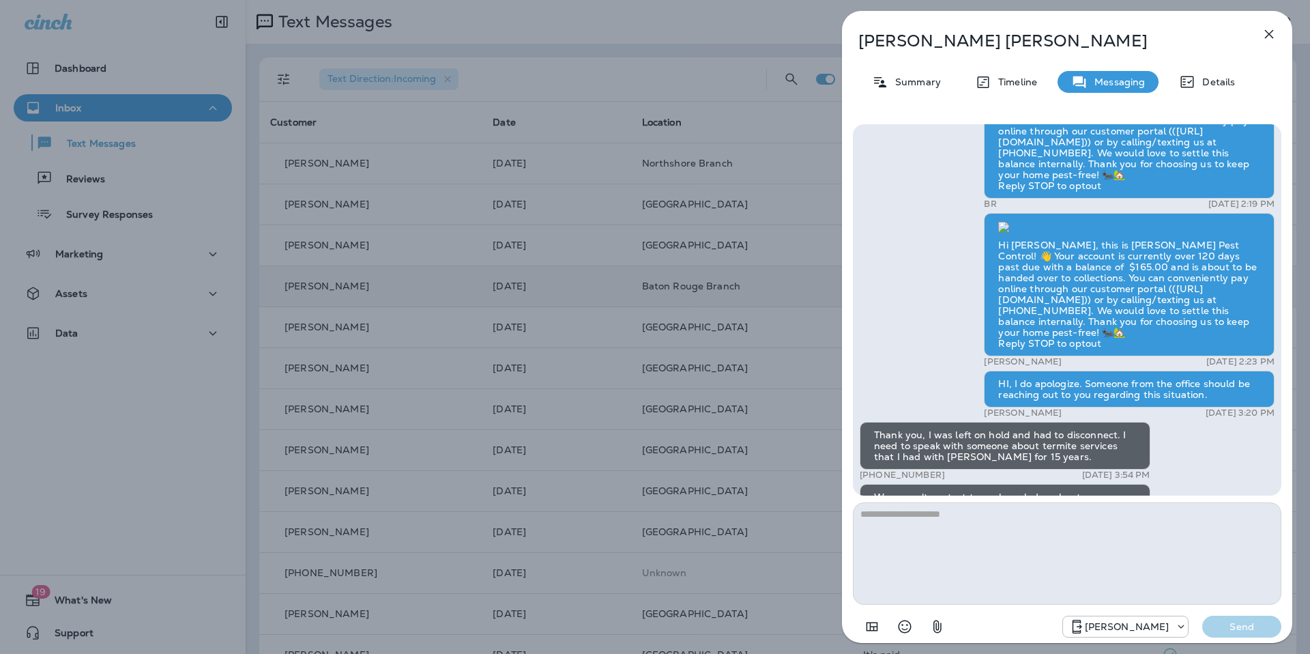
click at [1270, 33] on icon "button" at bounding box center [1269, 34] width 9 height 9
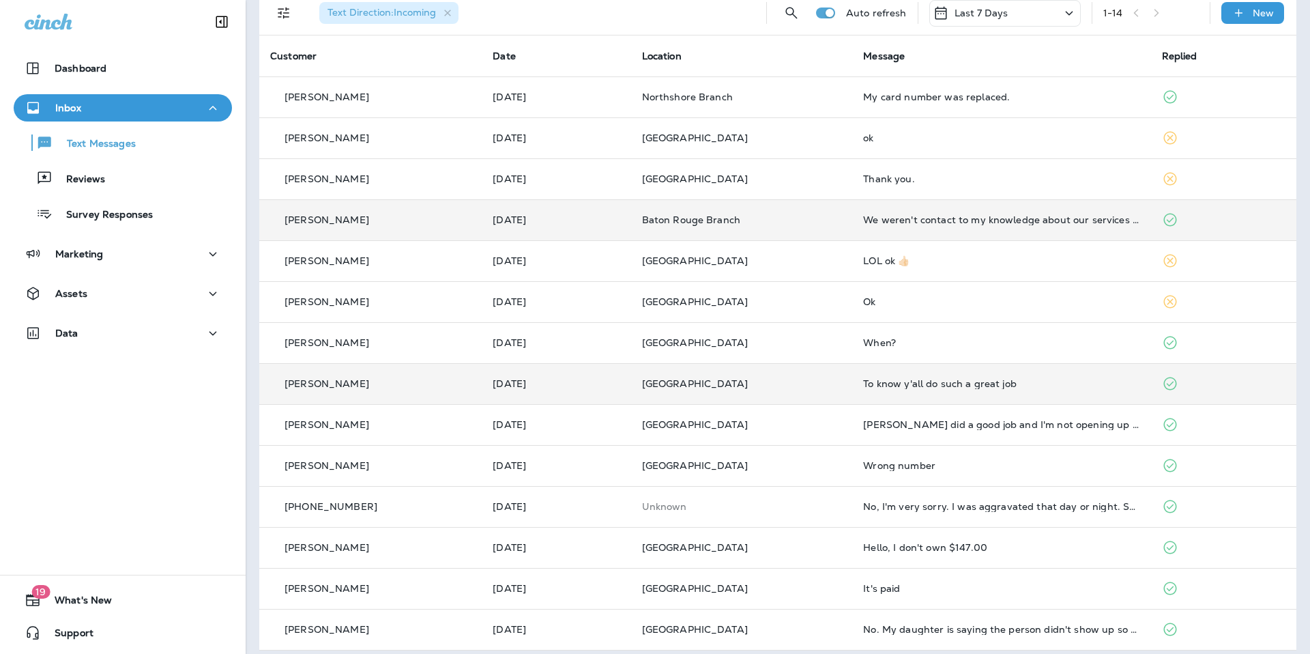
scroll to position [73, 0]
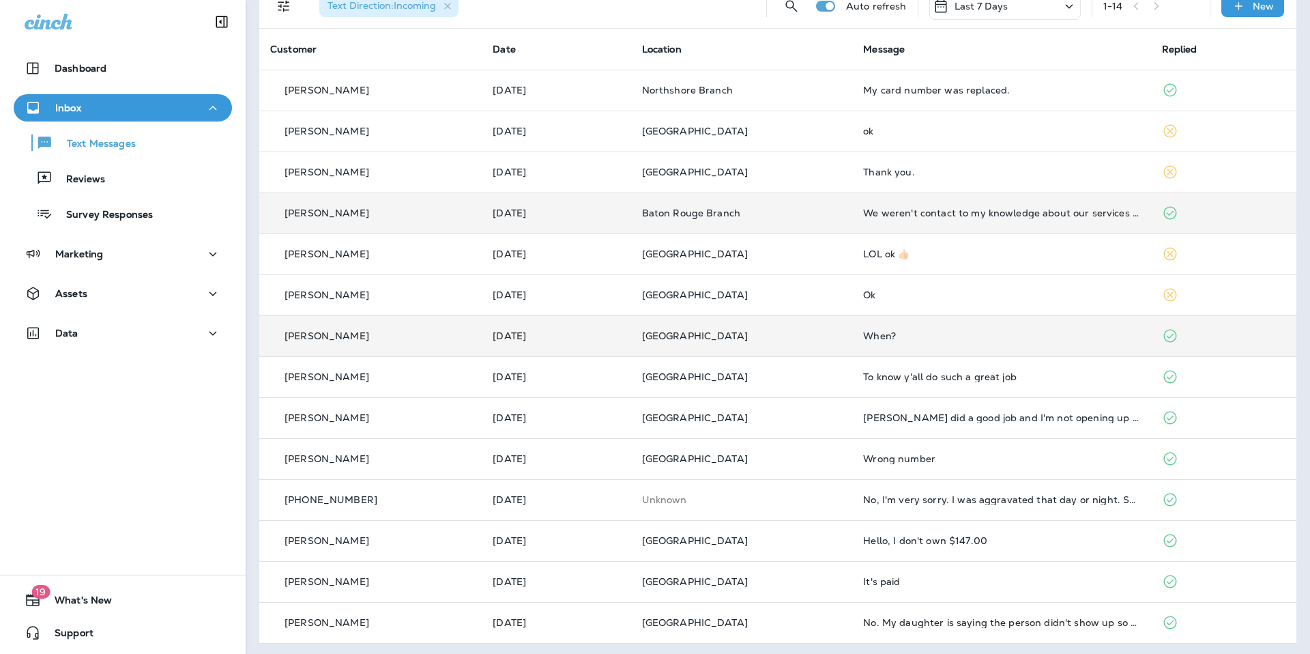
click at [985, 342] on td "When?" at bounding box center [1001, 335] width 298 height 41
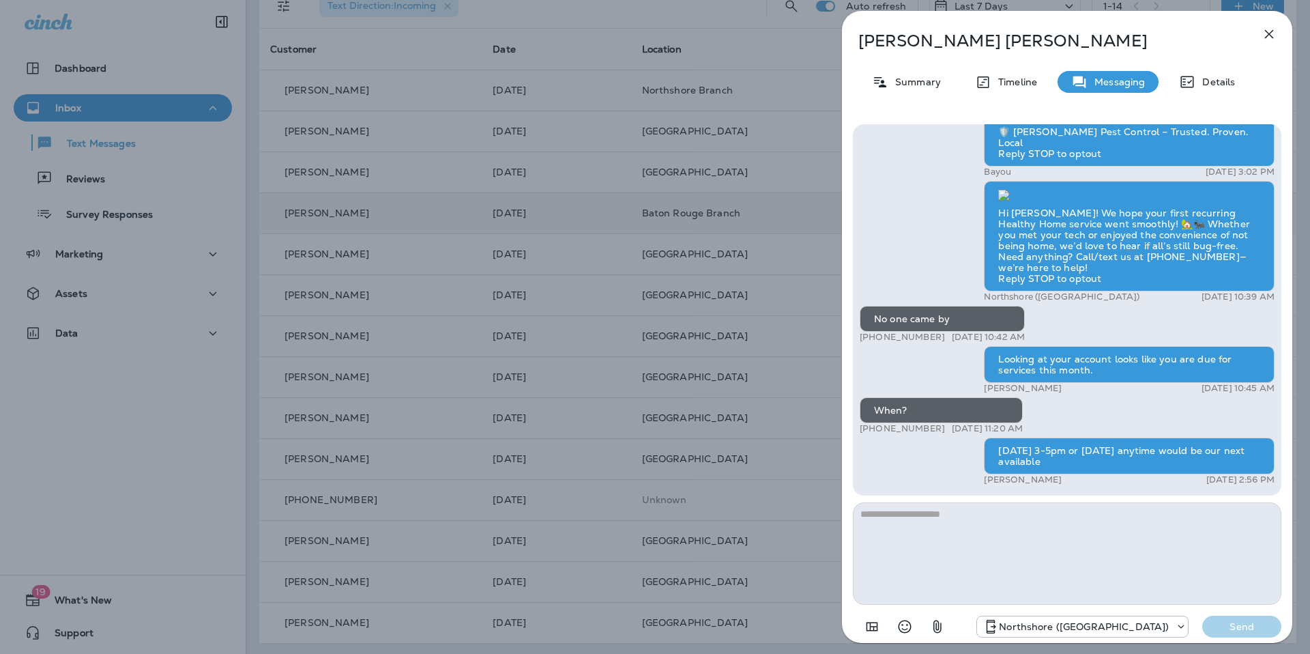
scroll to position [-18, 0]
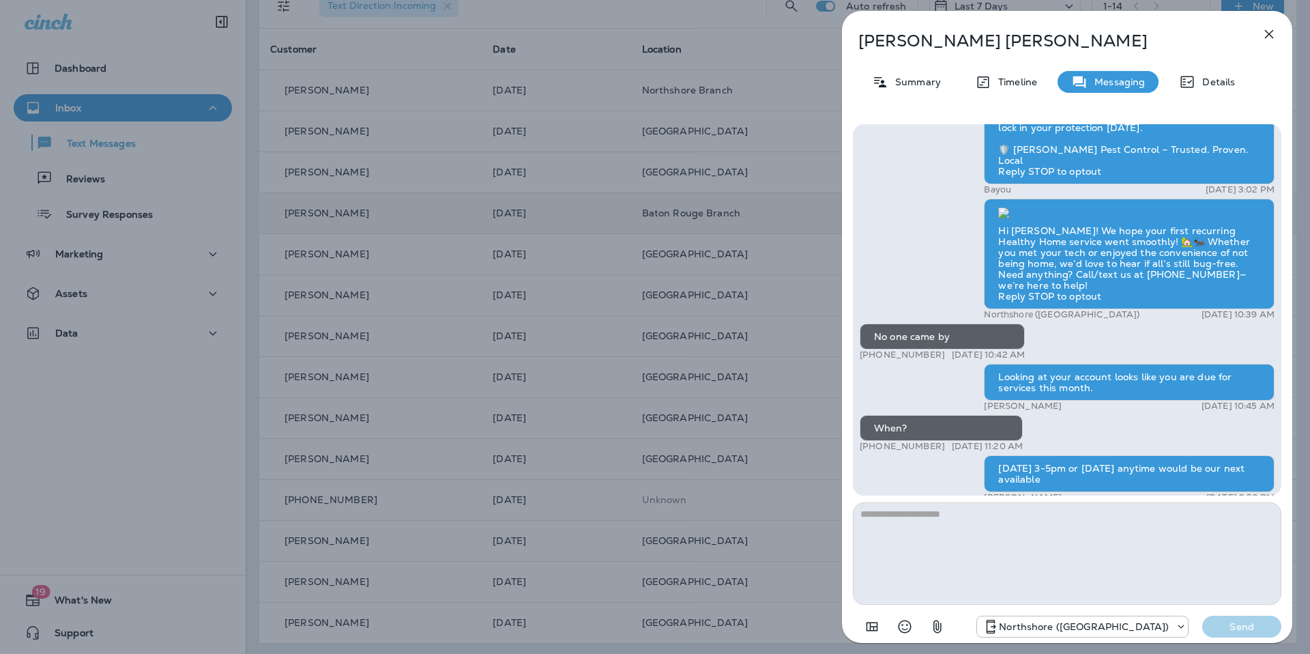
drag, startPoint x: 957, startPoint y: 336, endPoint x: 870, endPoint y: 340, distance: 87.5
click at [868, 339] on div "No one came by" at bounding box center [942, 337] width 165 height 26
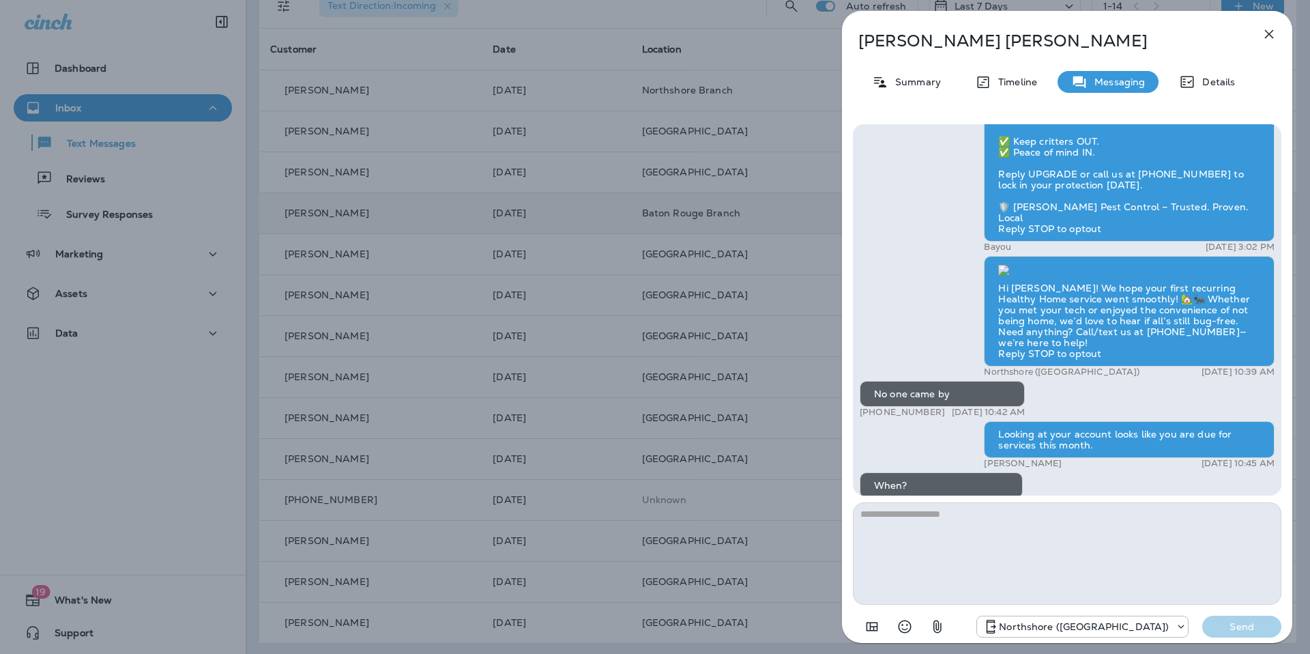
scroll to position [-93, 0]
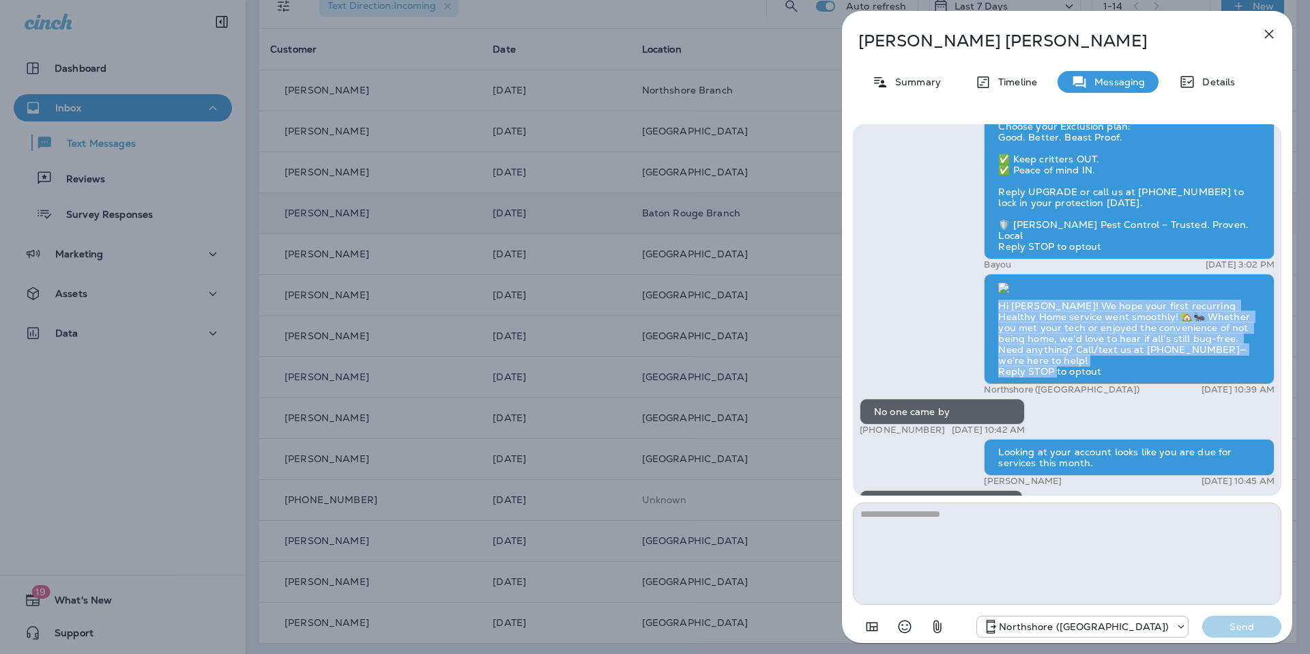
drag, startPoint x: 1074, startPoint y: 372, endPoint x: 1122, endPoint y: 380, distance: 48.5
click at [1005, 325] on div "Hi [PERSON_NAME]! We hope your first recurring Healthy Home service went smooth…" at bounding box center [1129, 329] width 291 height 111
drag, startPoint x: 1176, startPoint y: 387, endPoint x: 1267, endPoint y: 388, distance: 90.8
click at [1267, 388] on div "Northshore ([GEOGRAPHIC_DATA]) [DATE] 10:39 AM" at bounding box center [1129, 389] width 291 height 11
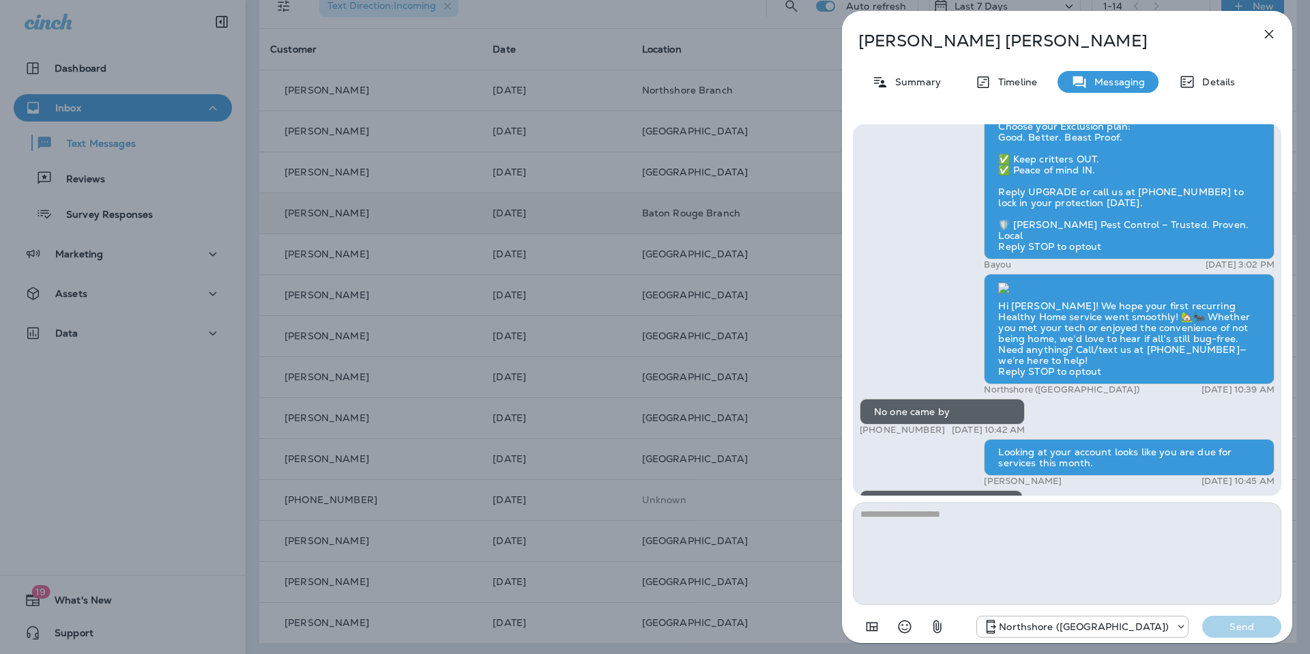
click at [1018, 411] on div "No one came by" at bounding box center [942, 412] width 165 height 26
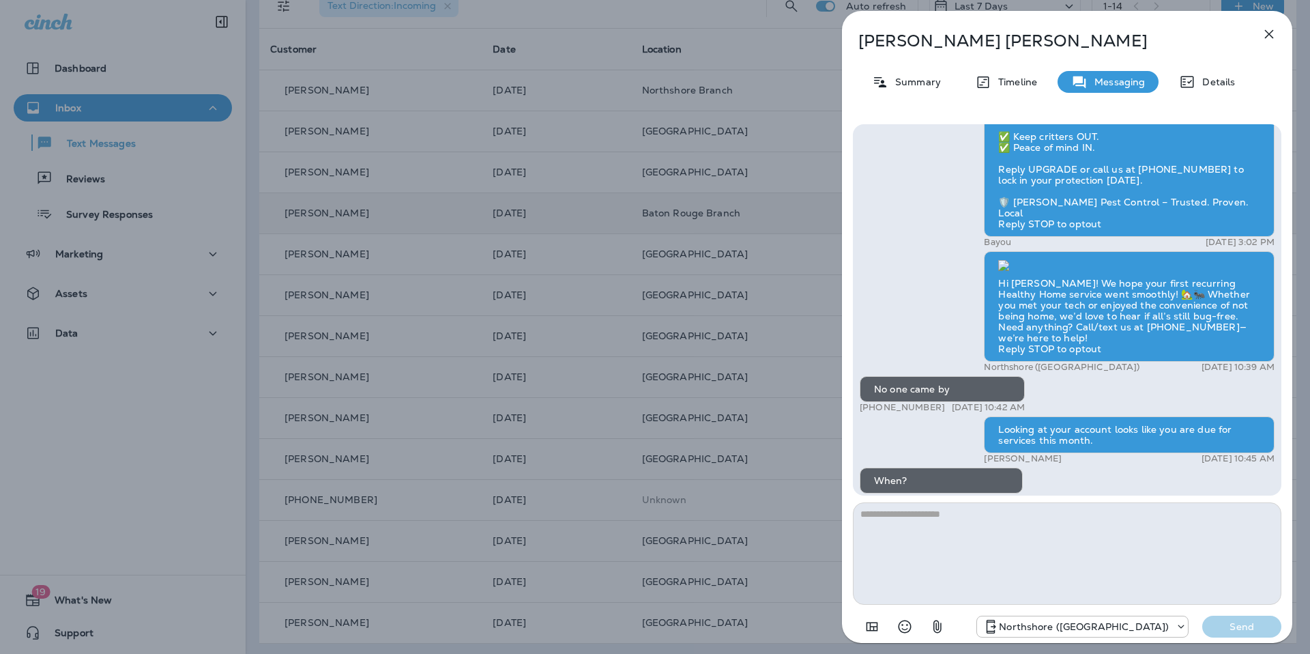
scroll to position [-69, 0]
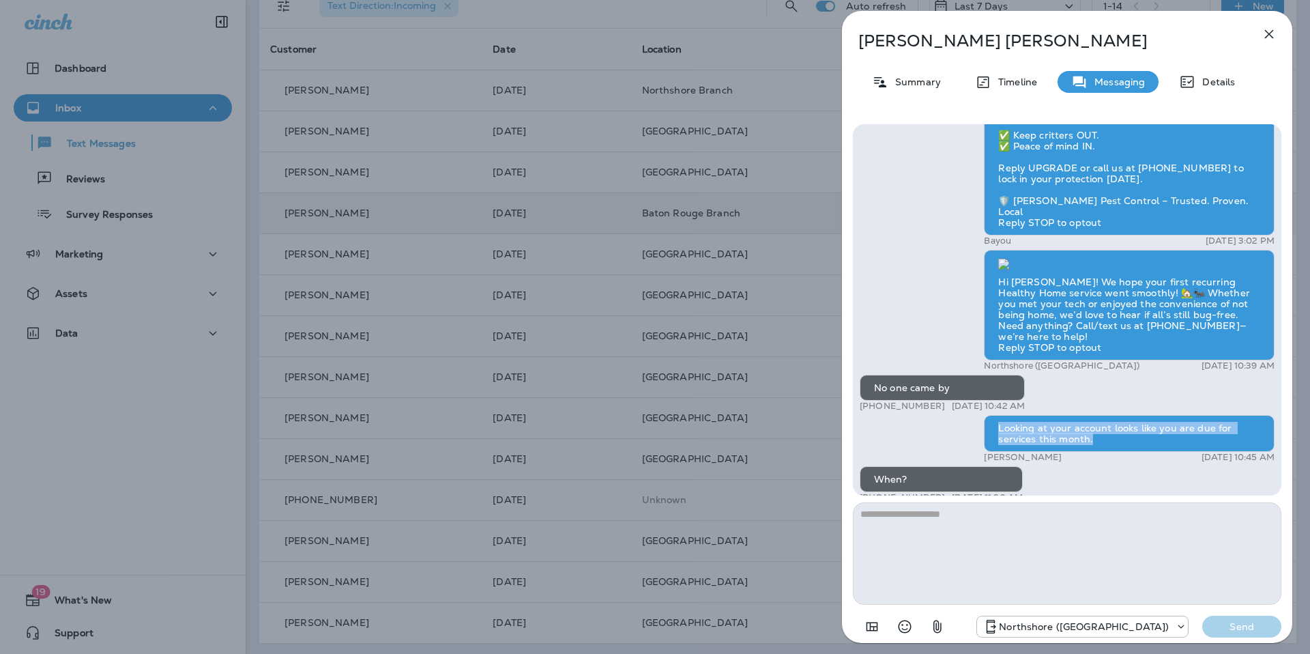
drag, startPoint x: 1094, startPoint y: 438, endPoint x: 992, endPoint y: 433, distance: 102.5
click at [996, 432] on div "Looking at your account looks like you are due for services this month." at bounding box center [1129, 433] width 291 height 37
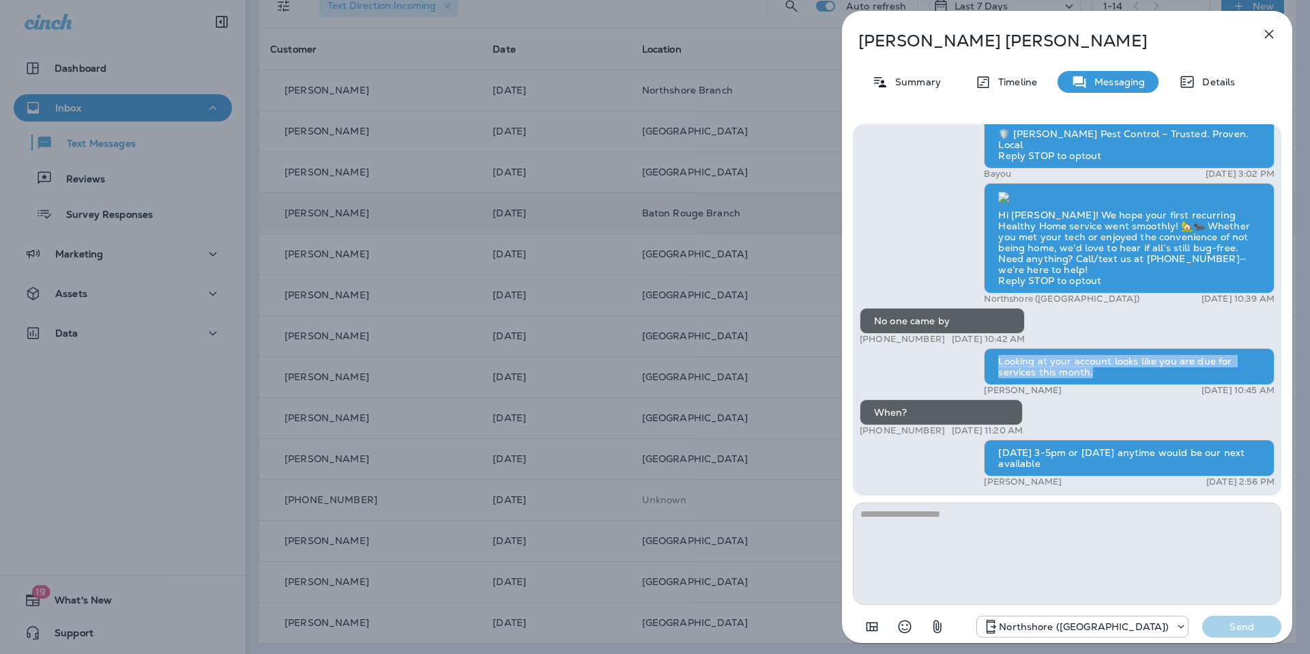
scroll to position [1, 0]
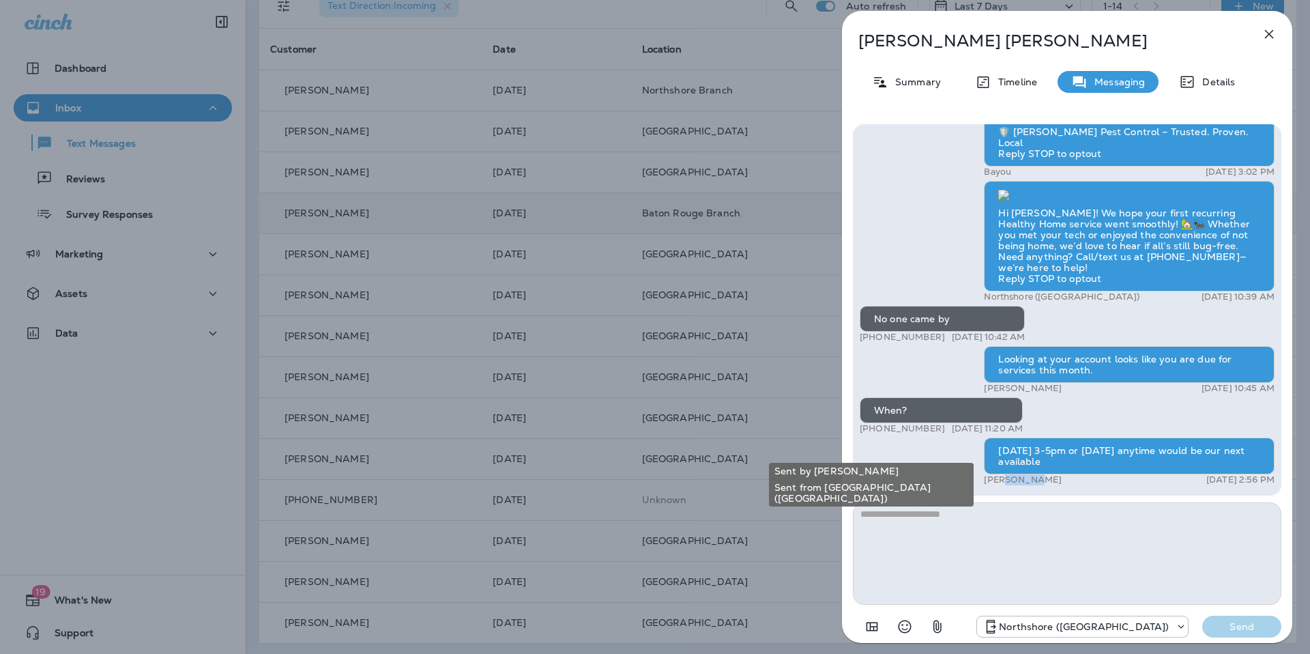
drag, startPoint x: 1021, startPoint y: 479, endPoint x: 1007, endPoint y: 442, distance: 39.3
click at [1002, 476] on div "[PERSON_NAME] [DATE] 2:56 PM" at bounding box center [1129, 479] width 291 height 11
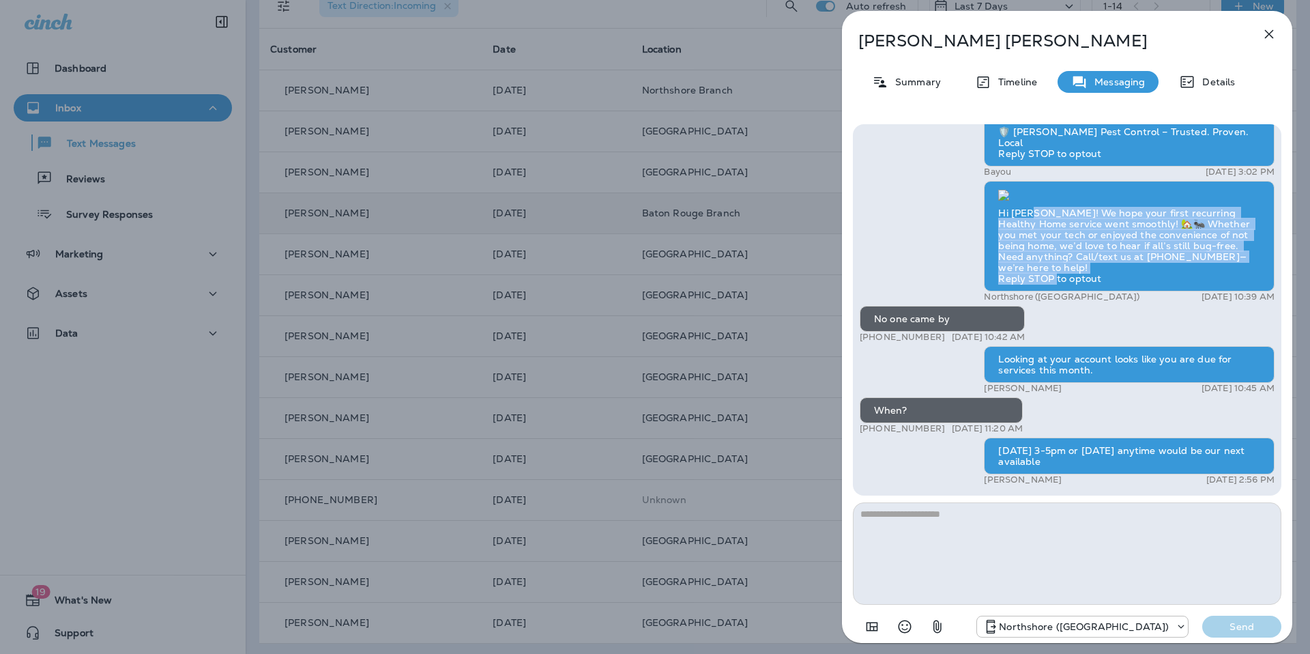
drag, startPoint x: 1036, startPoint y: 223, endPoint x: 1152, endPoint y: 278, distance: 128.5
click at [1152, 278] on div "Hi [PERSON_NAME]! We hope your first recurring Healthy Home service went smooth…" at bounding box center [1129, 236] width 291 height 111
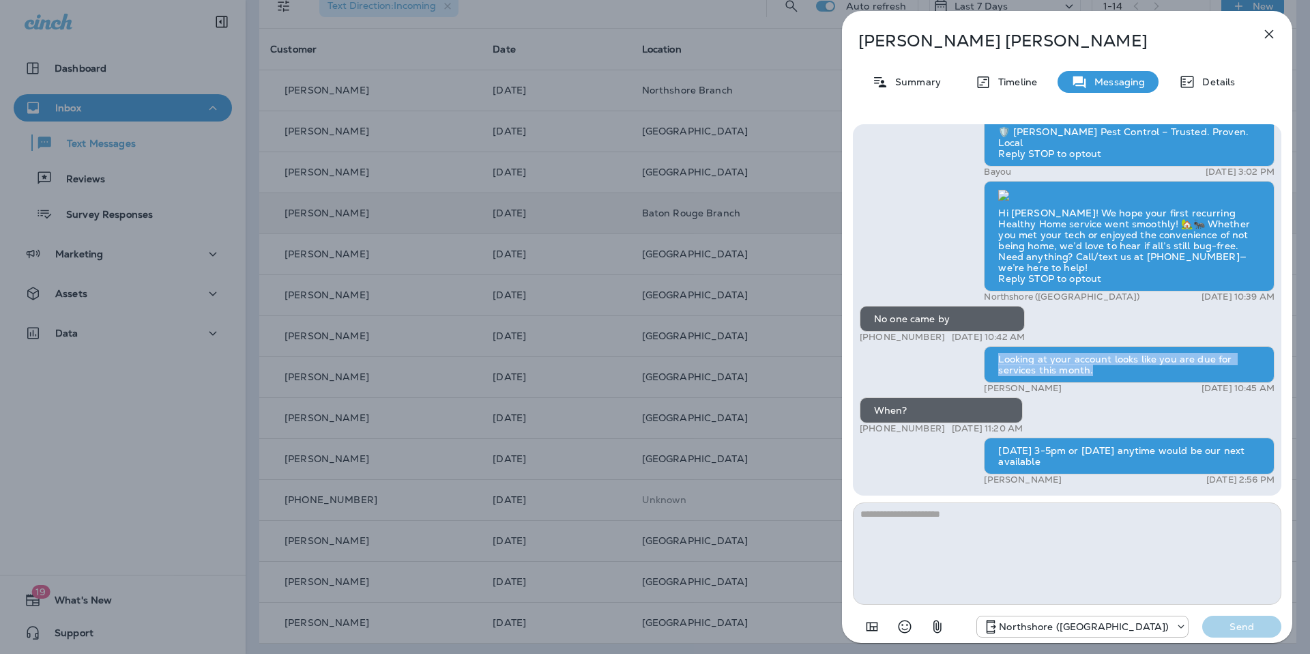
drag, startPoint x: 1116, startPoint y: 372, endPoint x: 979, endPoint y: 374, distance: 136.5
click at [986, 359] on div "Looking at your account looks like you are due for services this month." at bounding box center [1129, 364] width 291 height 37
drag, startPoint x: 917, startPoint y: 399, endPoint x: 1041, endPoint y: 441, distance: 131.2
click at [914, 402] on div "When?" at bounding box center [941, 410] width 163 height 26
drag, startPoint x: 1037, startPoint y: 459, endPoint x: 988, endPoint y: 449, distance: 50.7
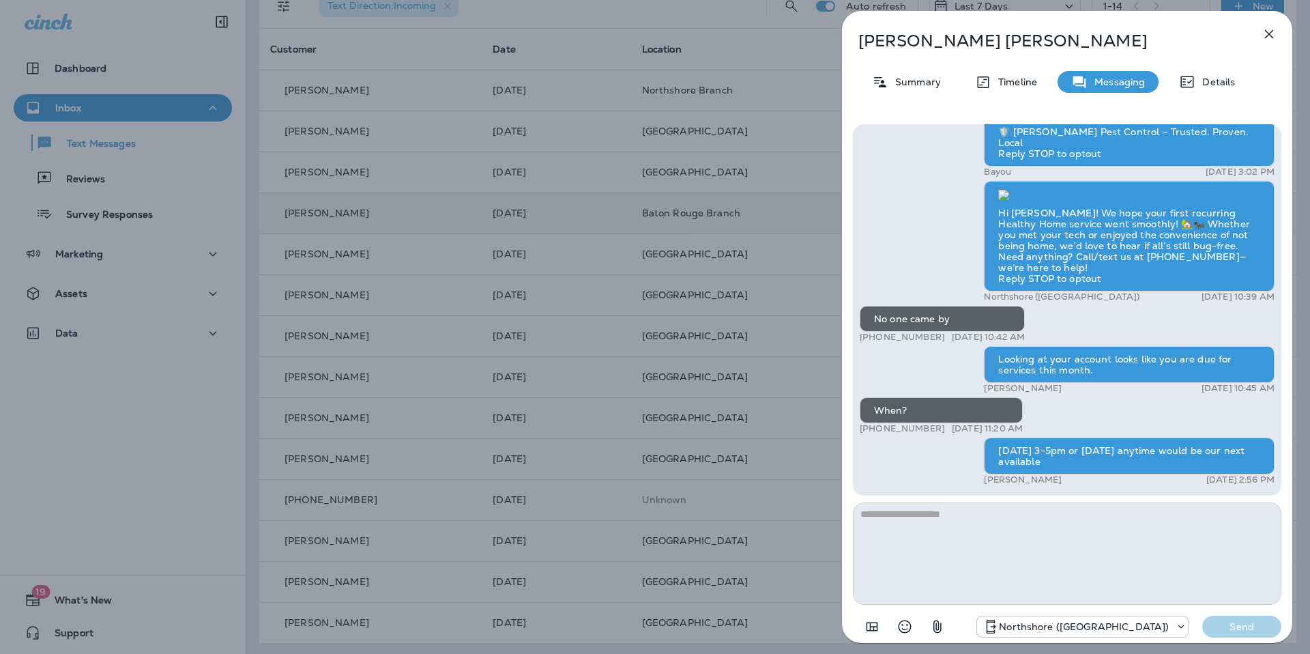
click at [988, 449] on div "[DATE] 3-5pm or [DATE] anytime would be our next available" at bounding box center [1129, 456] width 291 height 37
click at [1059, 457] on div "[DATE] 3-5pm or [DATE] anytime would be our next available" at bounding box center [1129, 456] width 291 height 37
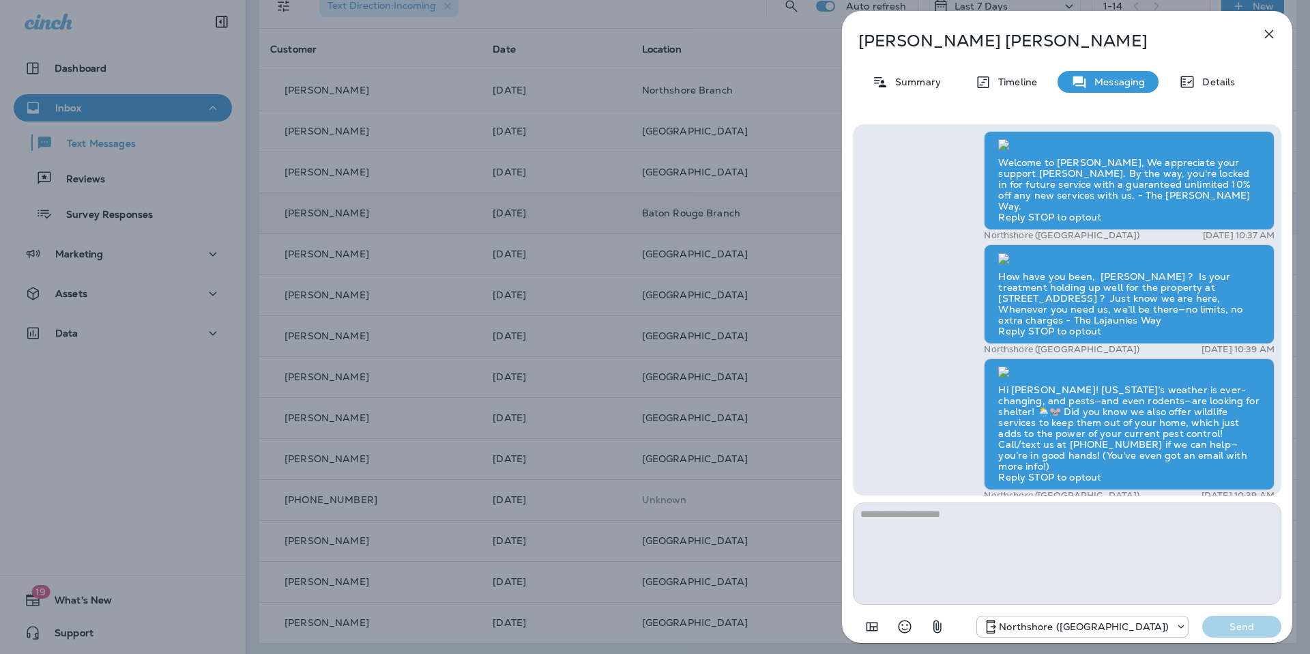
scroll to position [-799, 0]
click at [1272, 33] on icon "button" at bounding box center [1269, 34] width 16 height 16
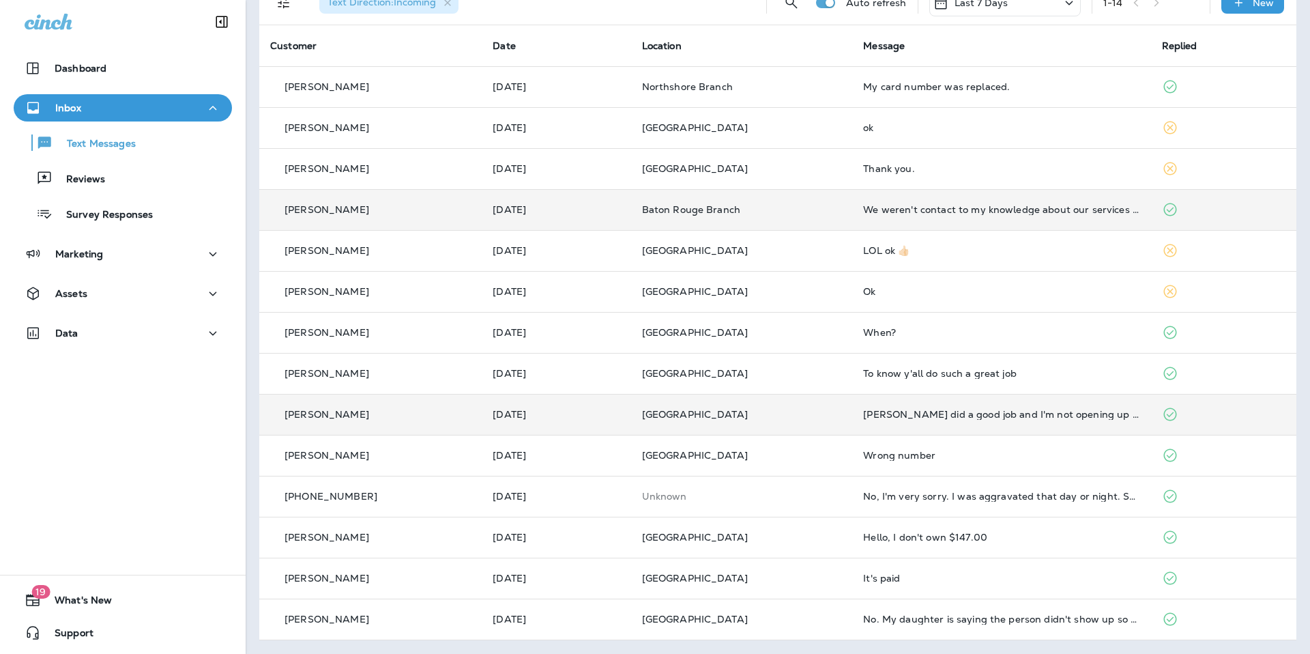
scroll to position [74, 0]
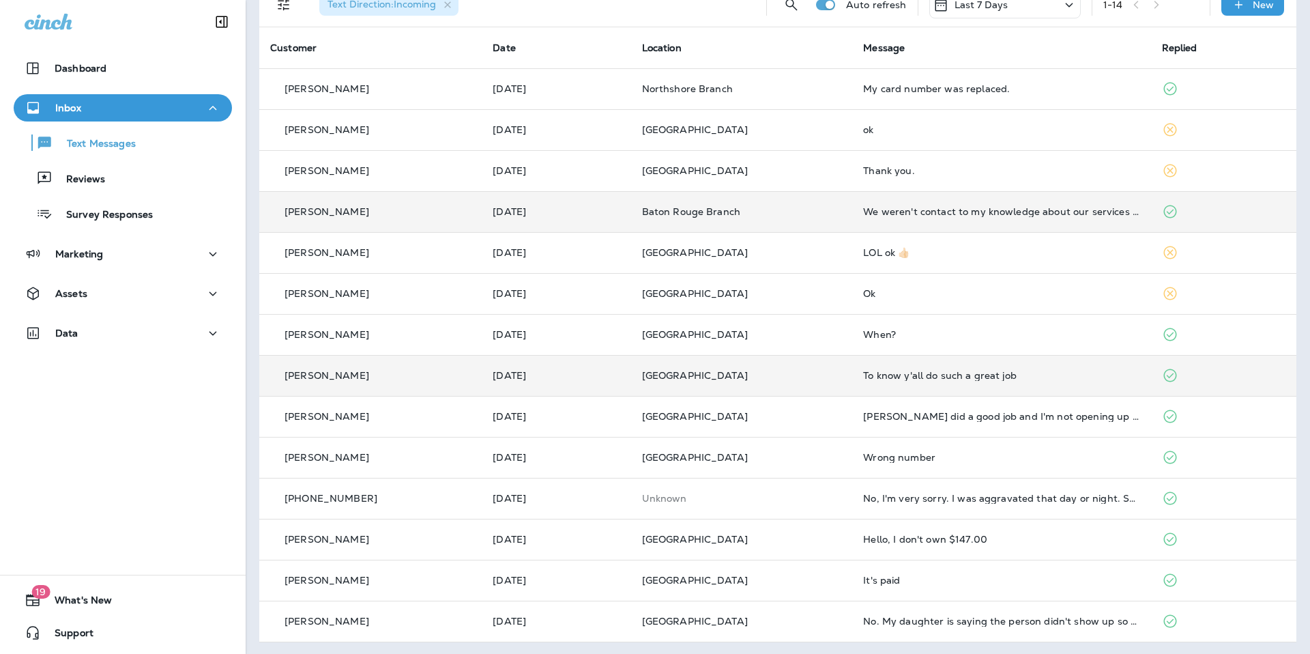
click at [956, 378] on div "To know y'all do such a great job" at bounding box center [1001, 375] width 276 height 11
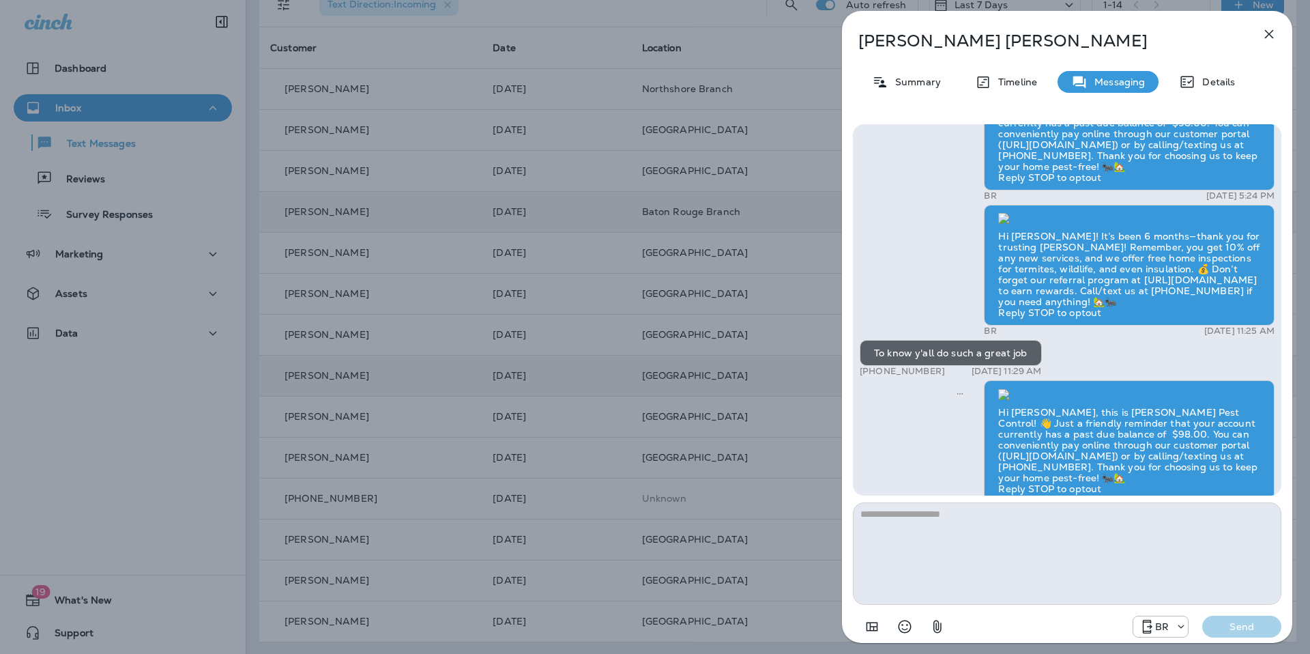
scroll to position [1, 0]
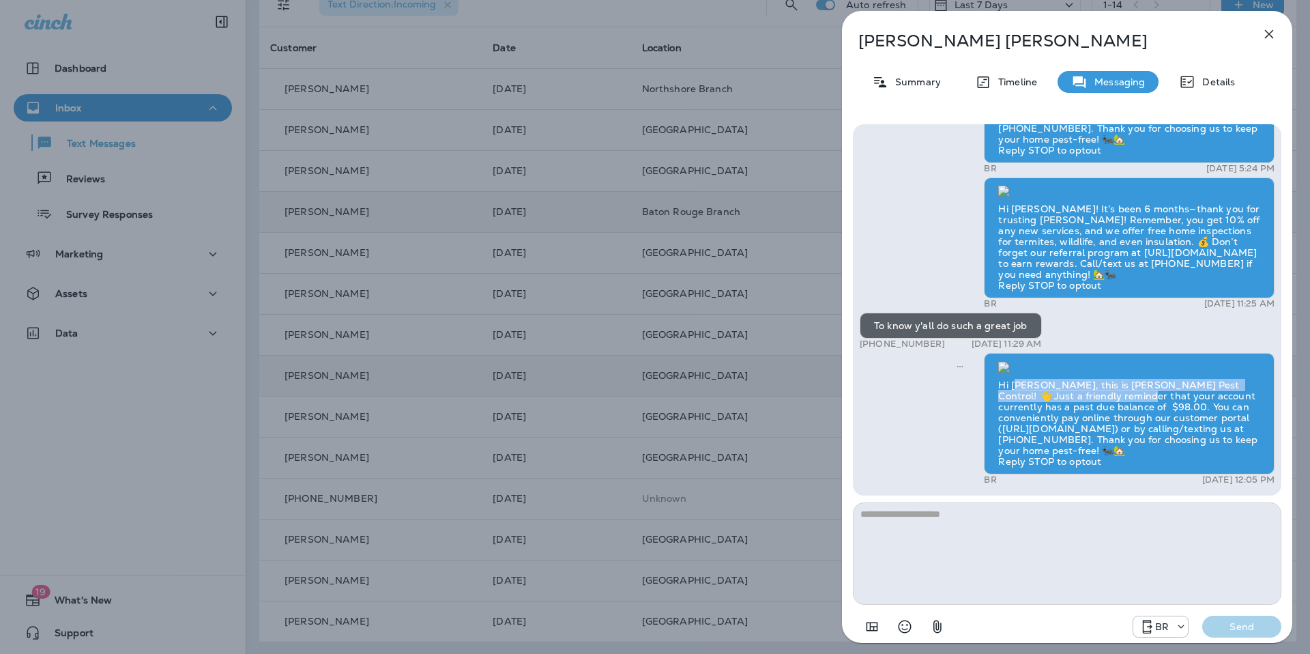
drag, startPoint x: 1118, startPoint y: 392, endPoint x: 1169, endPoint y: 425, distance: 60.2
click at [1027, 382] on div "Hi [PERSON_NAME], this is [PERSON_NAME] Pest Control! 👋 Just a friendly reminde…" at bounding box center [1129, 413] width 291 height 121
click at [1169, 421] on div "Hi [PERSON_NAME], this is [PERSON_NAME] Pest Control! 👋 Just a friendly reminde…" at bounding box center [1129, 413] width 291 height 121
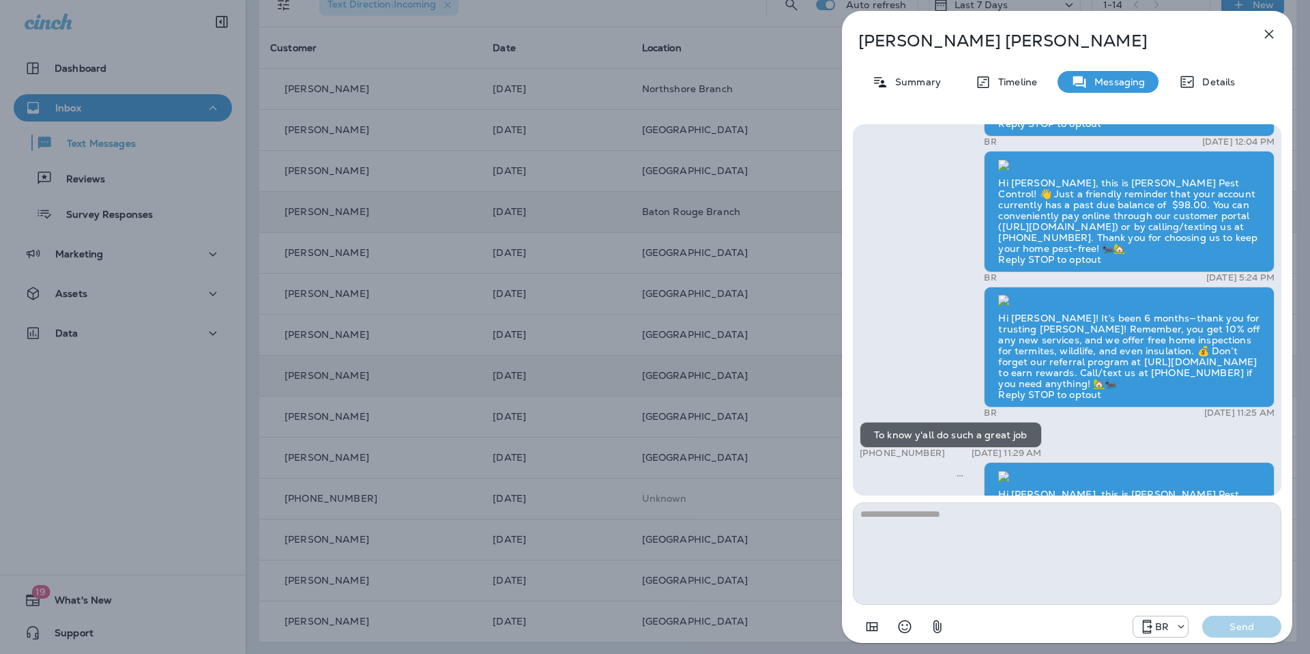
scroll to position [-110, 0]
click at [1268, 31] on icon "button" at bounding box center [1269, 34] width 16 height 16
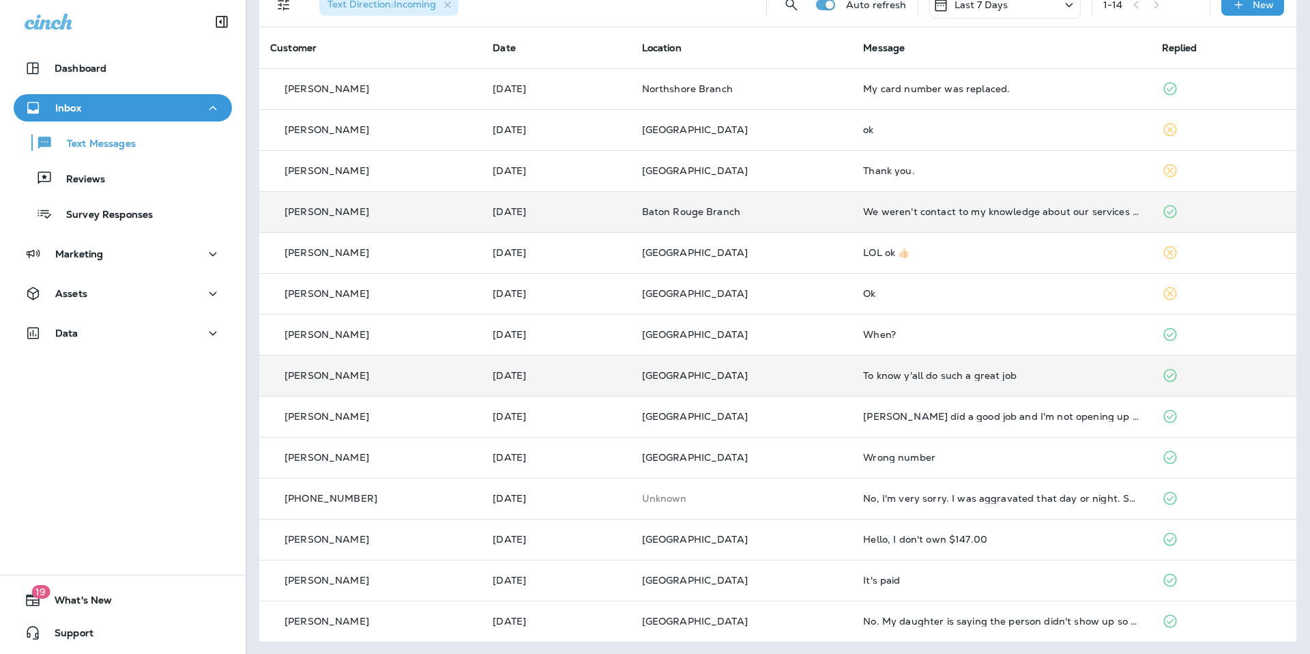
click at [960, 379] on div "To know y'all do such a great job" at bounding box center [1001, 375] width 276 height 11
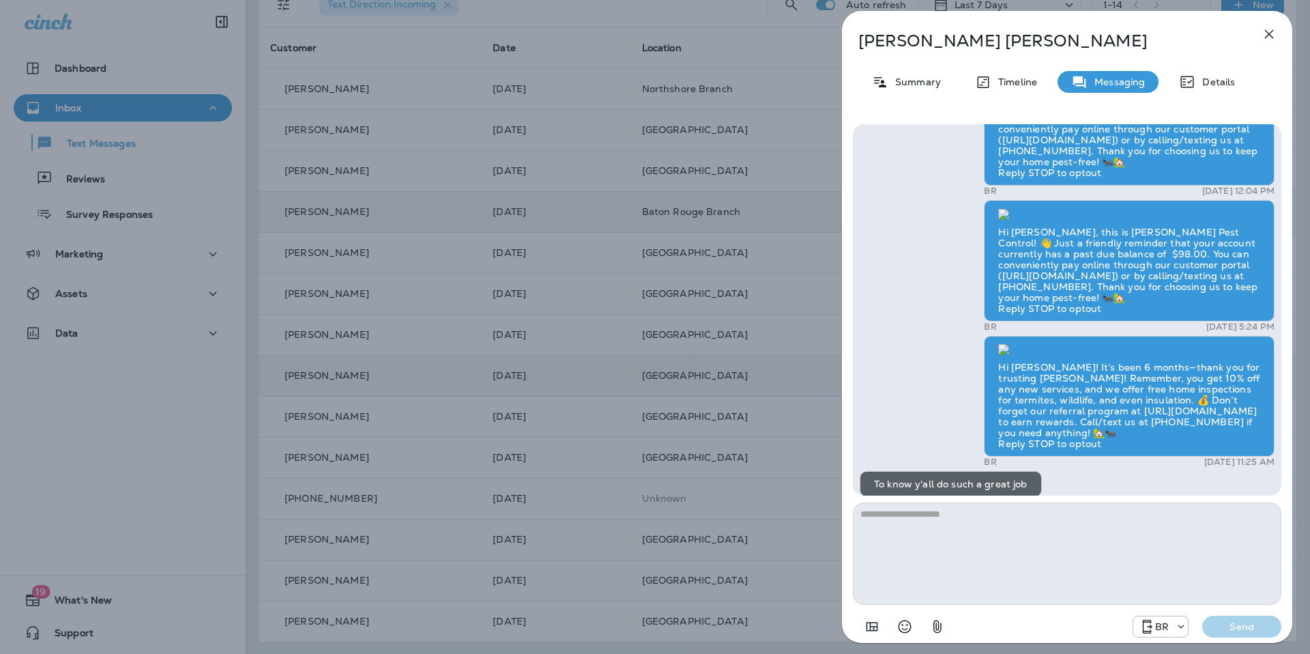
scroll to position [-165, 0]
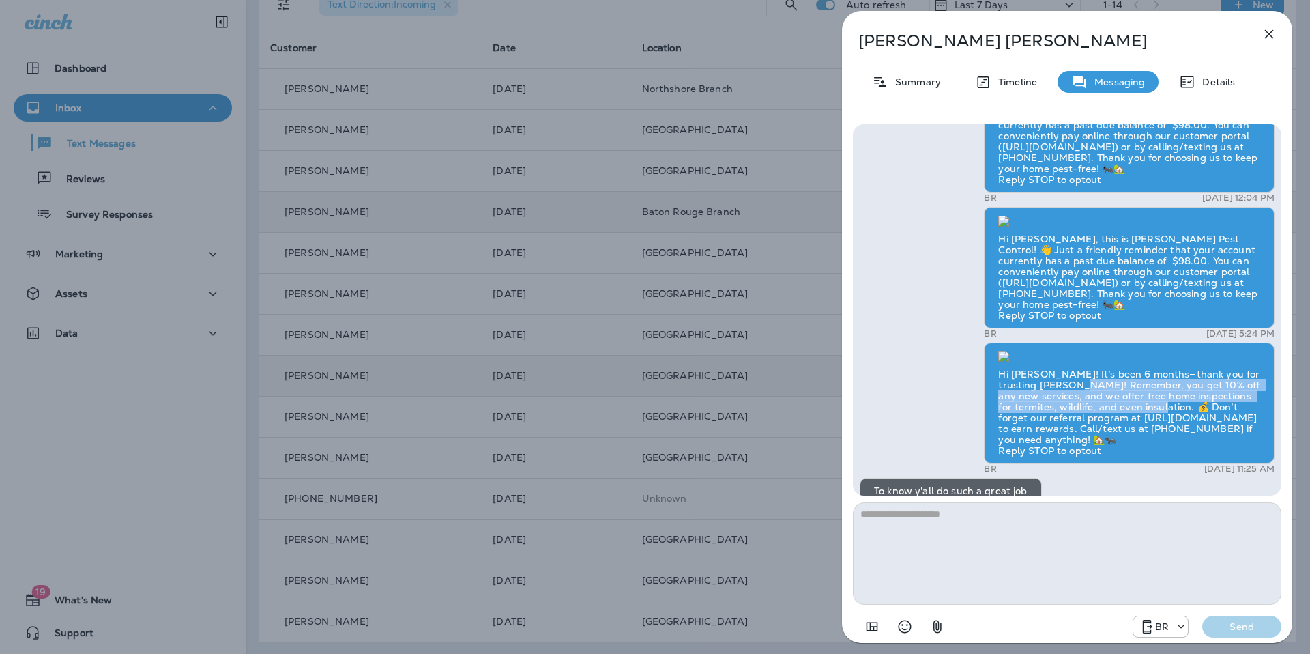
drag, startPoint x: 1173, startPoint y: 334, endPoint x: 1199, endPoint y: 337, distance: 26.8
click at [1200, 343] on div "Hi [PERSON_NAME]! It’s been 6 months—thank you for trusting [PERSON_NAME]! Reme…" at bounding box center [1129, 403] width 291 height 121
click at [1121, 343] on div "Hi [PERSON_NAME]! It’s been 6 months—thank you for trusting [PERSON_NAME]! Reme…" at bounding box center [1129, 403] width 291 height 121
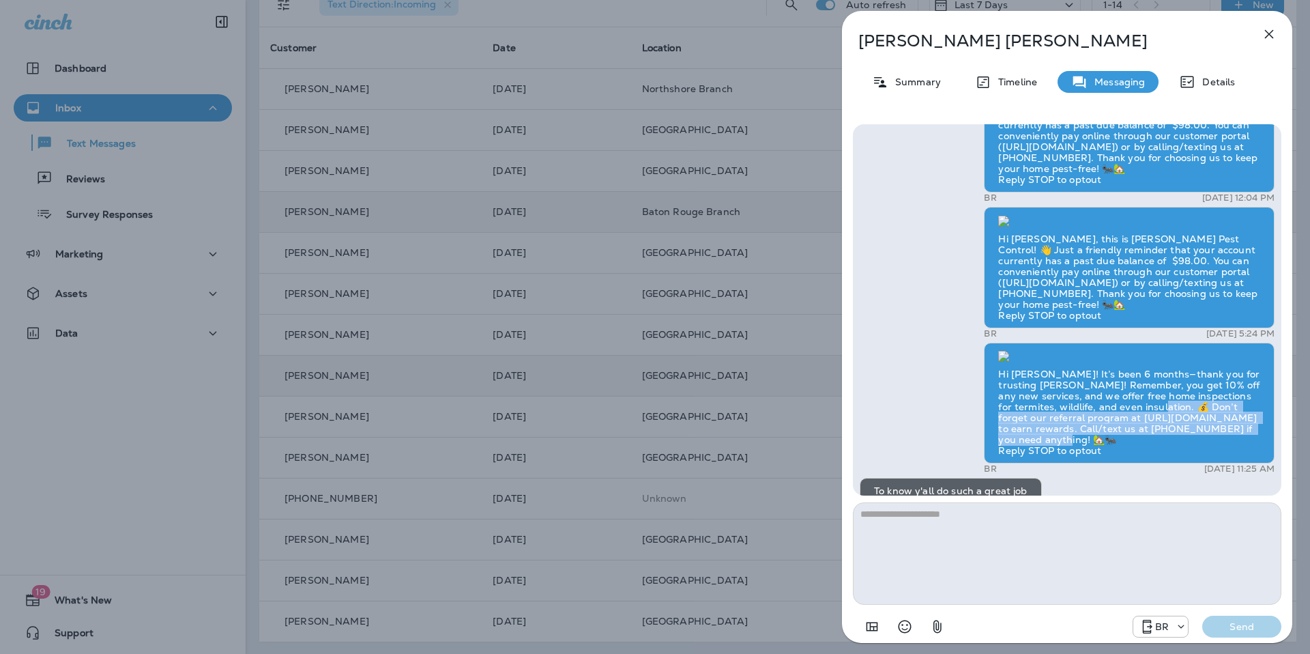
drag, startPoint x: 1195, startPoint y: 336, endPoint x: 1224, endPoint y: 371, distance: 44.6
click at [1227, 372] on div "Hi [PERSON_NAME]! It’s been 6 months—thank you for trusting [PERSON_NAME]! Reme…" at bounding box center [1129, 403] width 291 height 121
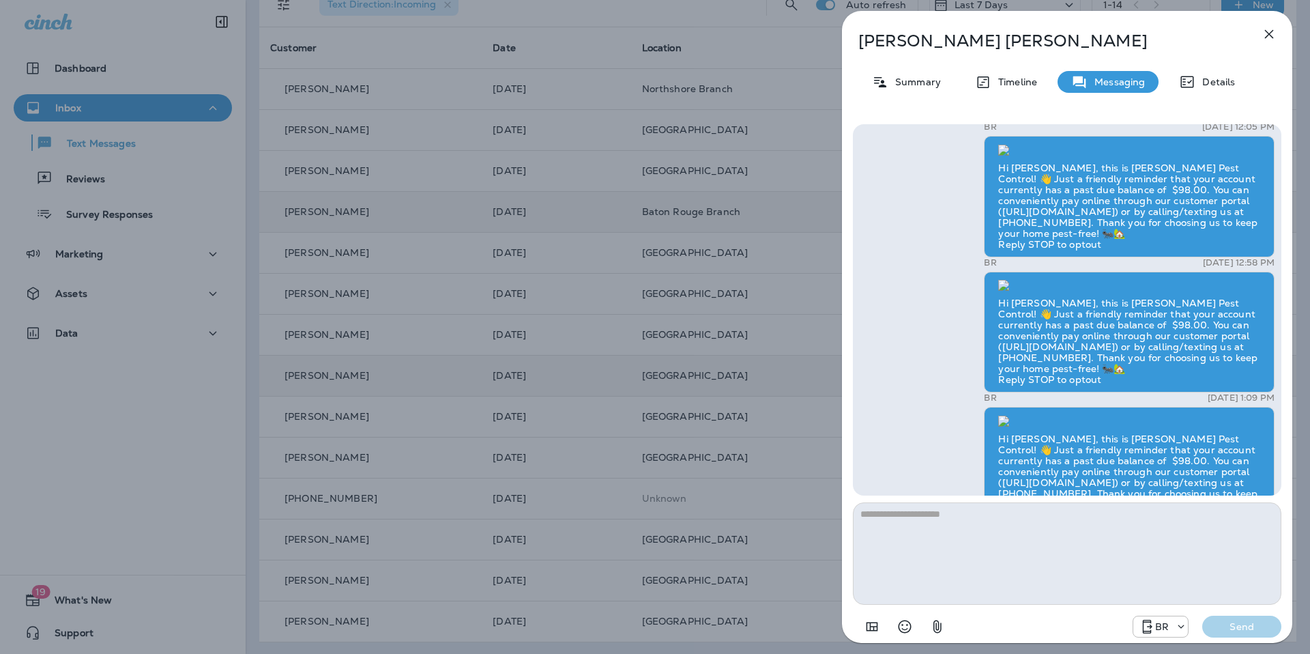
scroll to position [-646, 0]
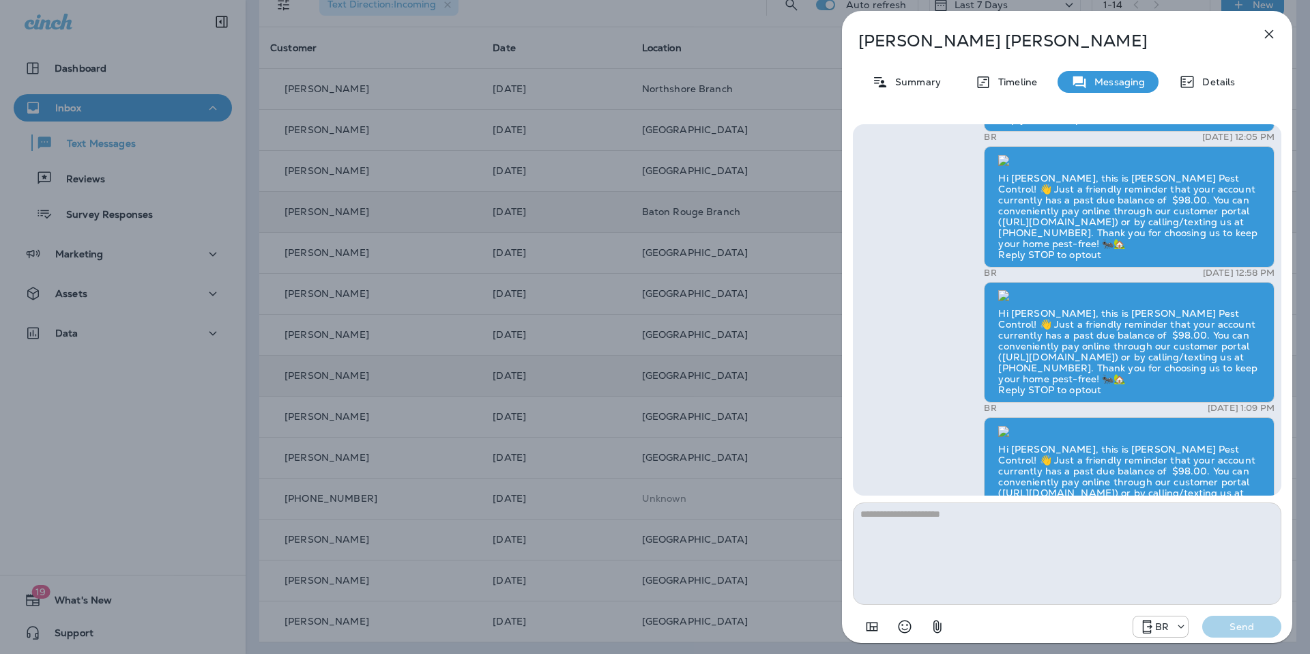
click at [1265, 35] on icon "button" at bounding box center [1269, 34] width 16 height 16
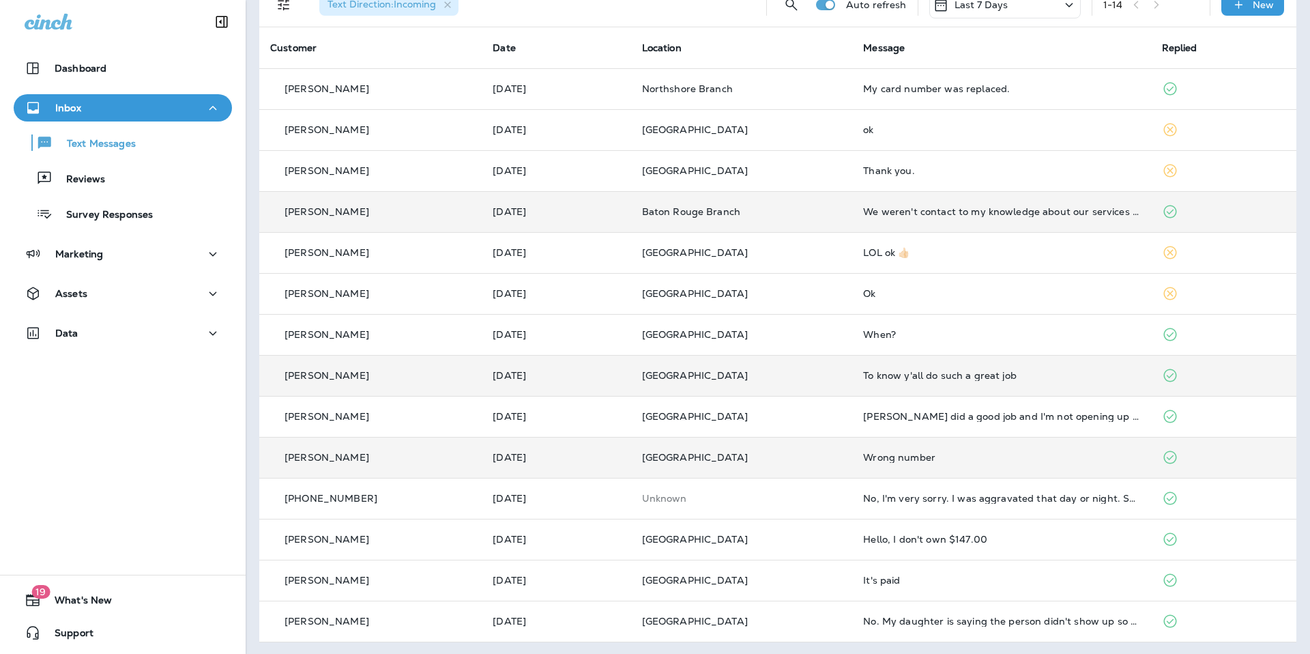
scroll to position [76, 0]
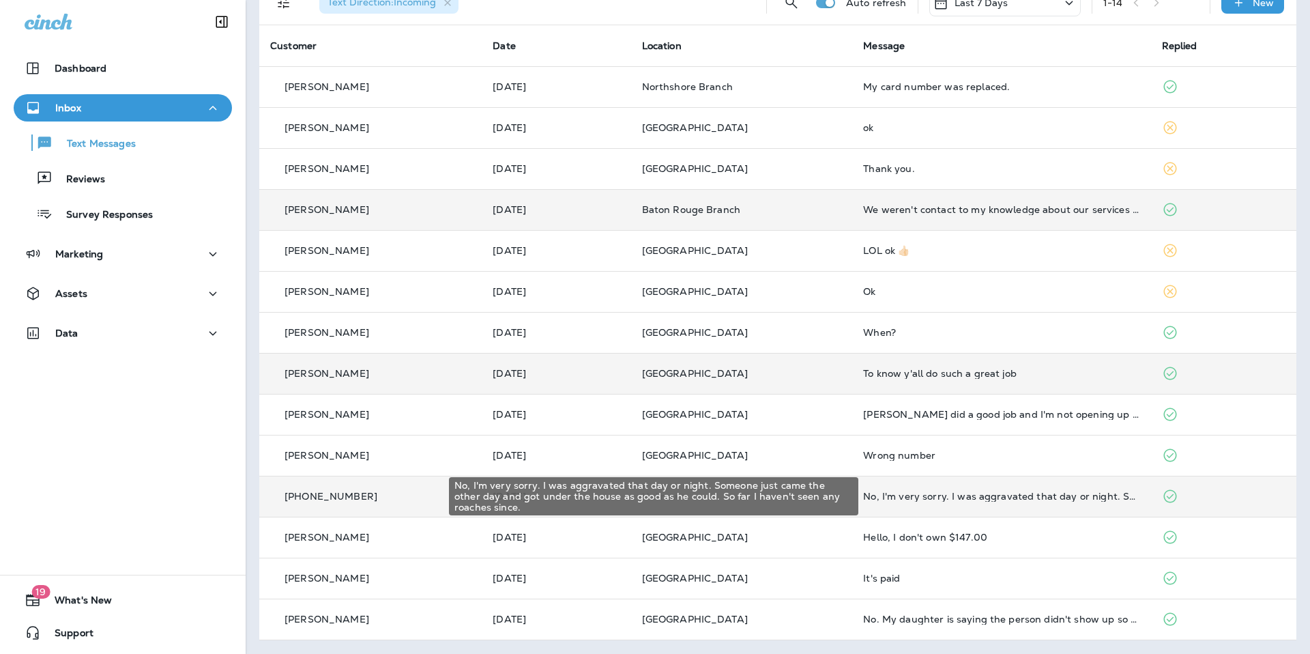
click at [1074, 499] on div "No, I'm very sorry. I was aggravated that day or night. Someone just came the o…" at bounding box center [1001, 496] width 276 height 11
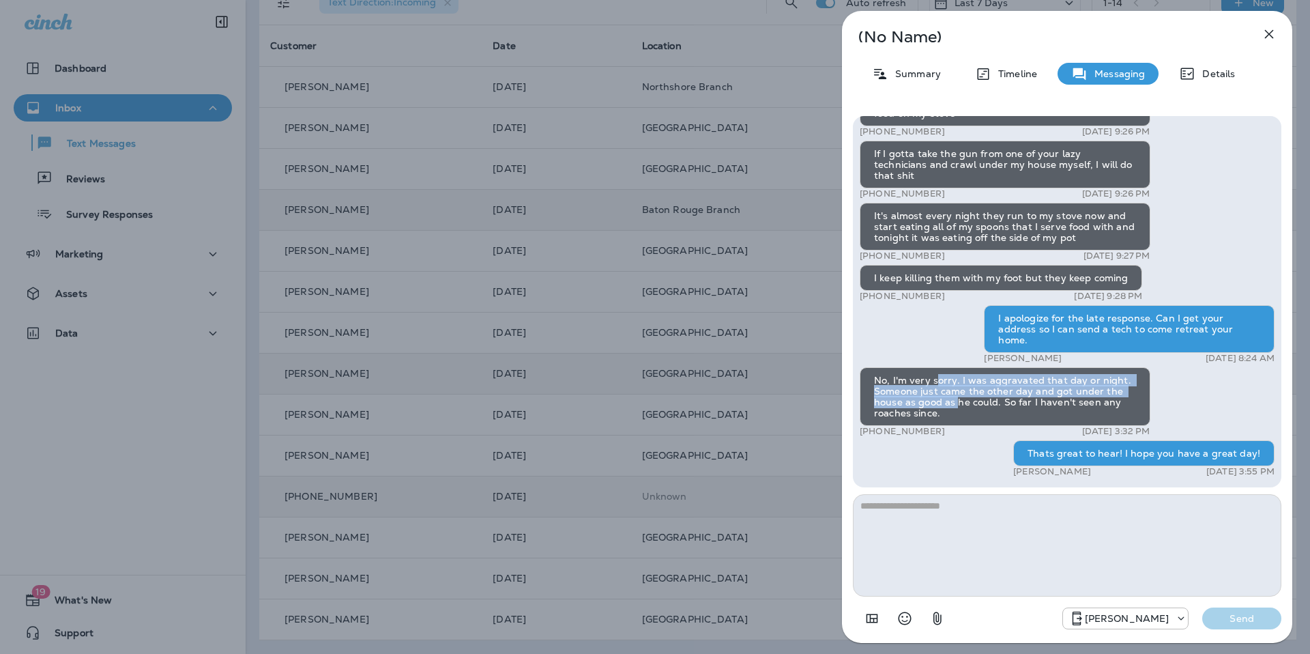
drag, startPoint x: 949, startPoint y: 398, endPoint x: 938, endPoint y: 380, distance: 20.8
click at [938, 380] on div "No, I'm very sorry. I was aggravated that day or night. Someone just came the o…" at bounding box center [1005, 396] width 291 height 59
click at [970, 392] on div "No, I'm very sorry. I was aggravated that day or night. Someone just came the o…" at bounding box center [1005, 396] width 291 height 59
drag, startPoint x: 1042, startPoint y: 306, endPoint x: 1131, endPoint y: 304, distance: 88.8
click at [1131, 302] on div "+1 (985) 228-0278 [DATE] 9:28 PM" at bounding box center [1001, 296] width 283 height 11
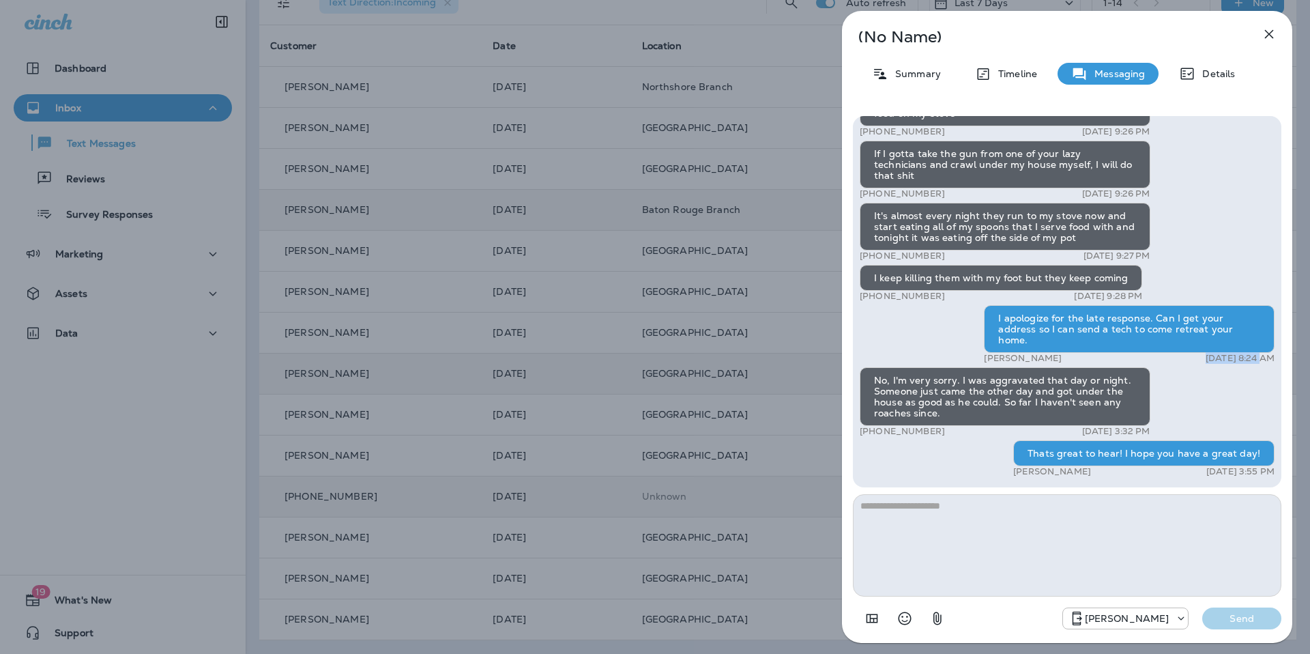
drag, startPoint x: 1237, startPoint y: 356, endPoint x: 1181, endPoint y: 362, distance: 57.0
click at [1176, 360] on div "[PERSON_NAME] [DATE] 8:24 AM" at bounding box center [1129, 358] width 291 height 11
drag, startPoint x: 1176, startPoint y: 380, endPoint x: 1091, endPoint y: 375, distance: 85.5
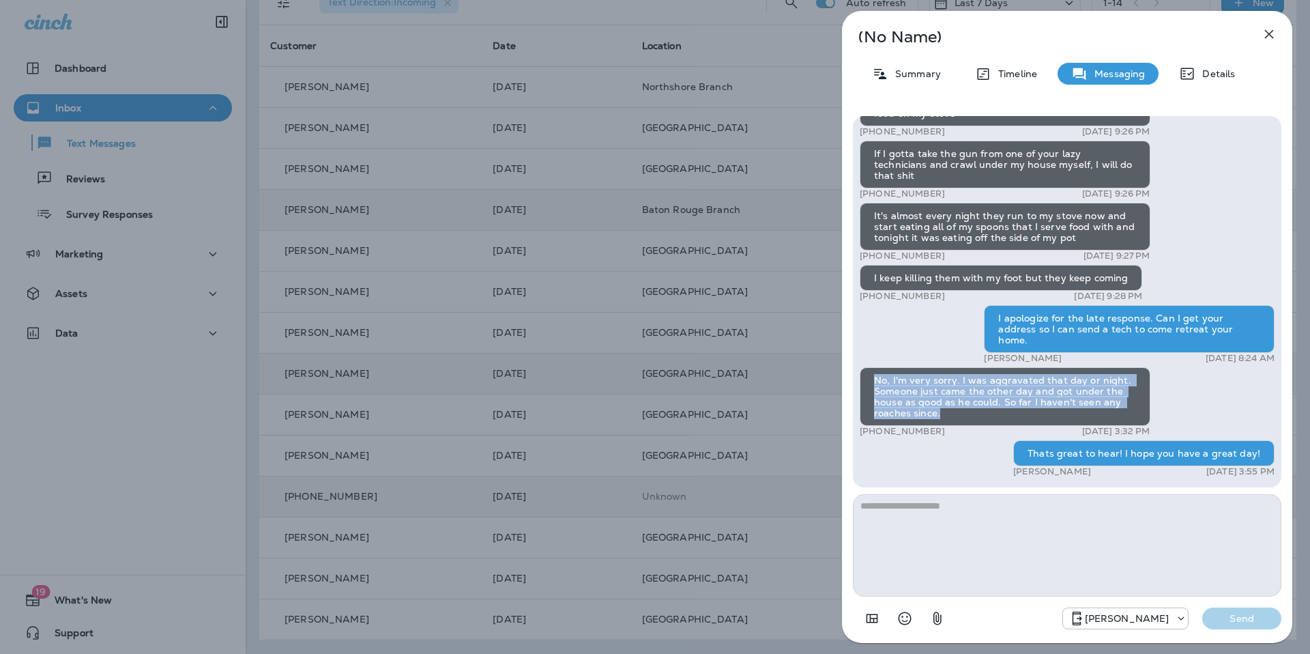
drag, startPoint x: 946, startPoint y: 414, endPoint x: 891, endPoint y: 385, distance: 62.3
click at [880, 385] on div "No, I'm very sorry. I was aggravated that day or night. Someone just came the o…" at bounding box center [1005, 396] width 291 height 59
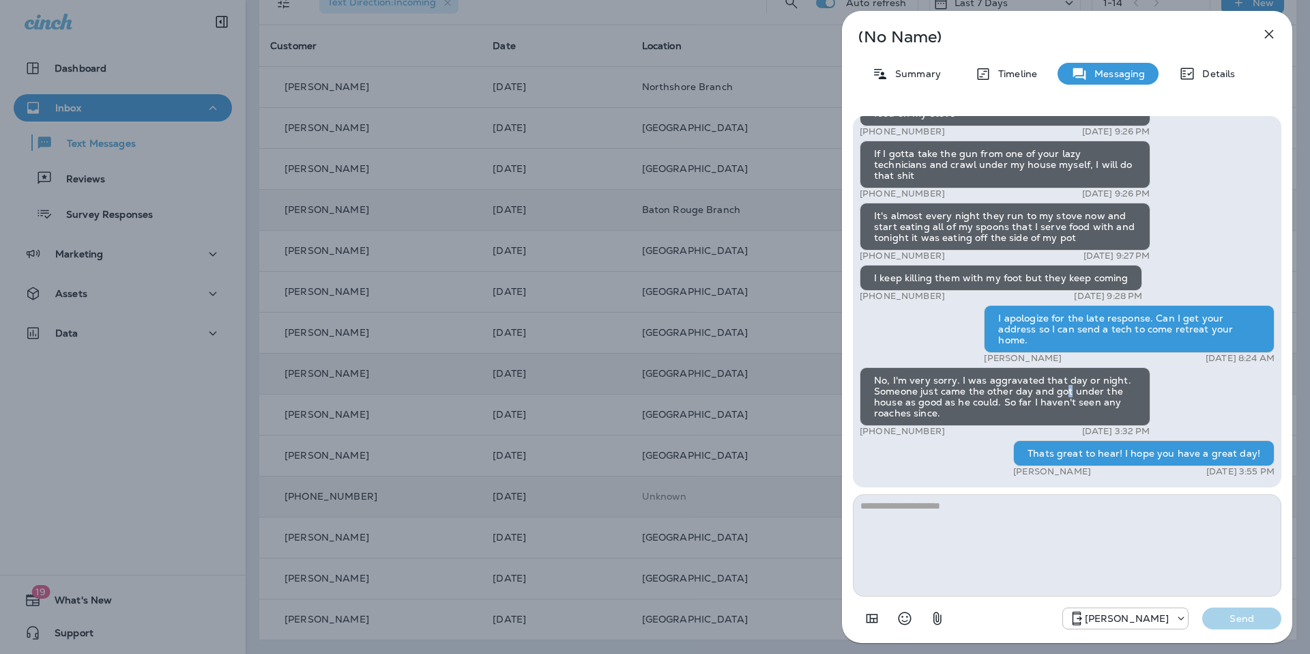
drag, startPoint x: 1067, startPoint y: 392, endPoint x: 1042, endPoint y: 405, distance: 27.5
click at [1061, 396] on div "No, I'm very sorry. I was aggravated that day or night. Someone just came the o…" at bounding box center [1005, 396] width 291 height 59
click at [1275, 34] on icon "button" at bounding box center [1269, 34] width 16 height 16
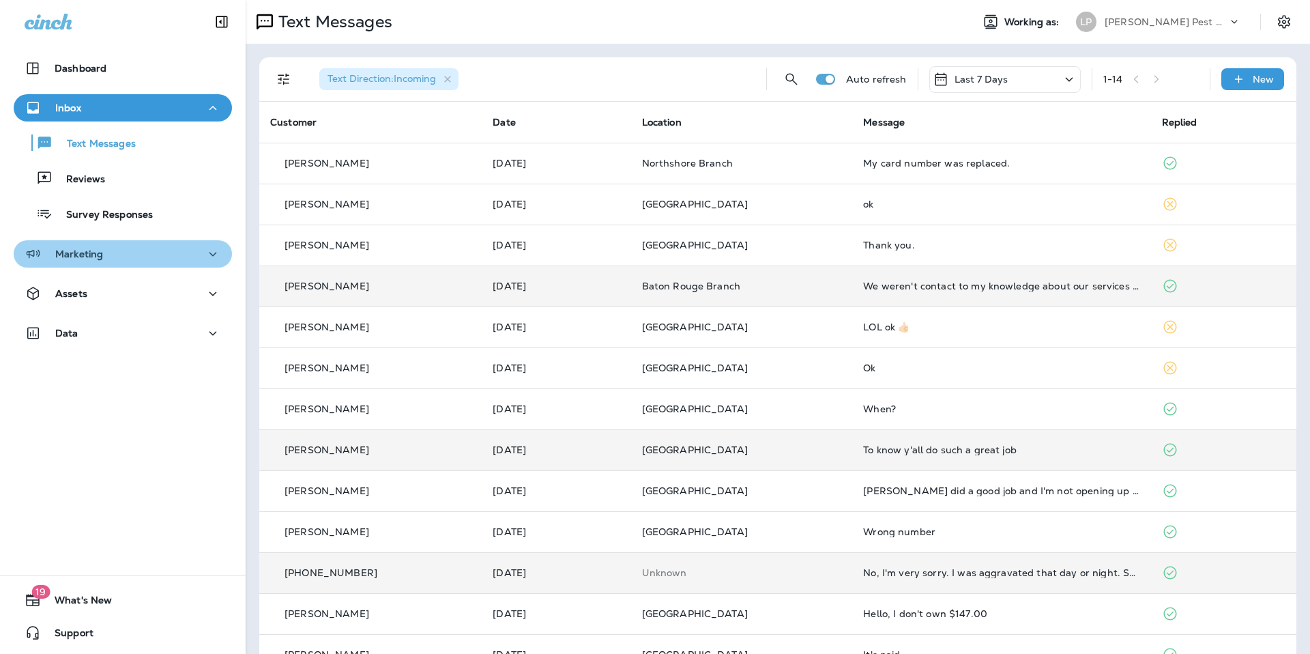
click at [177, 248] on div "Marketing" at bounding box center [123, 254] width 197 height 17
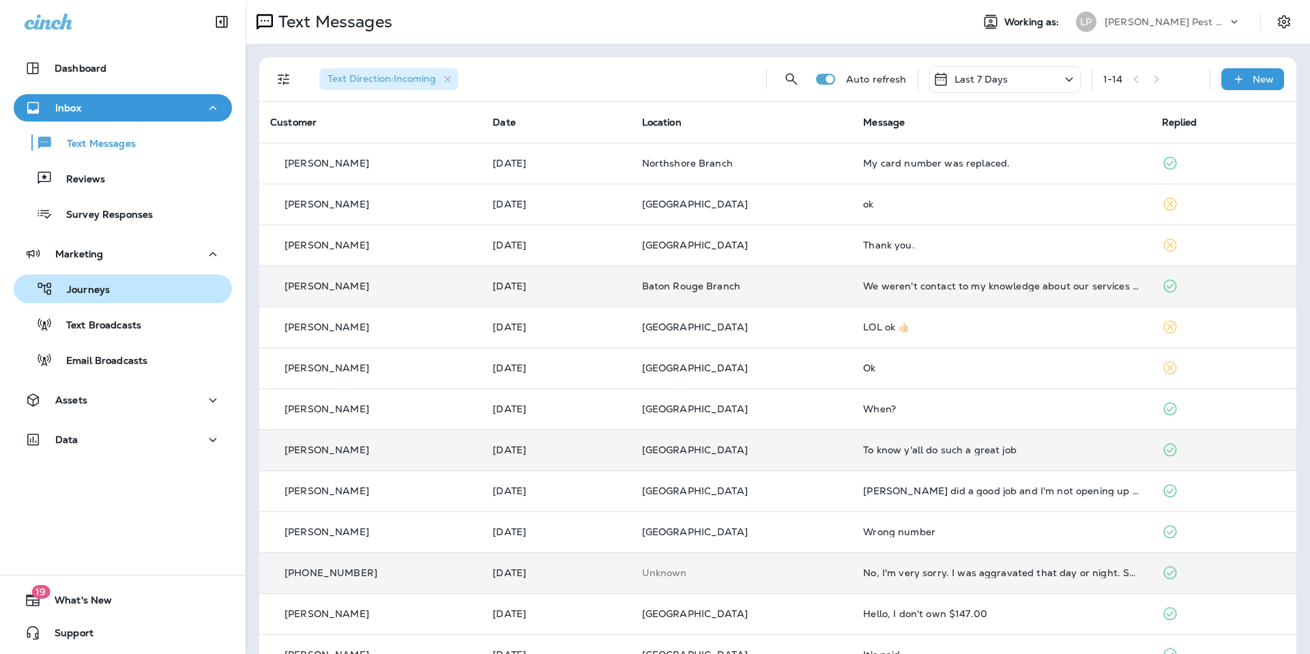
click at [80, 291] on p "Journeys" at bounding box center [81, 290] width 57 height 13
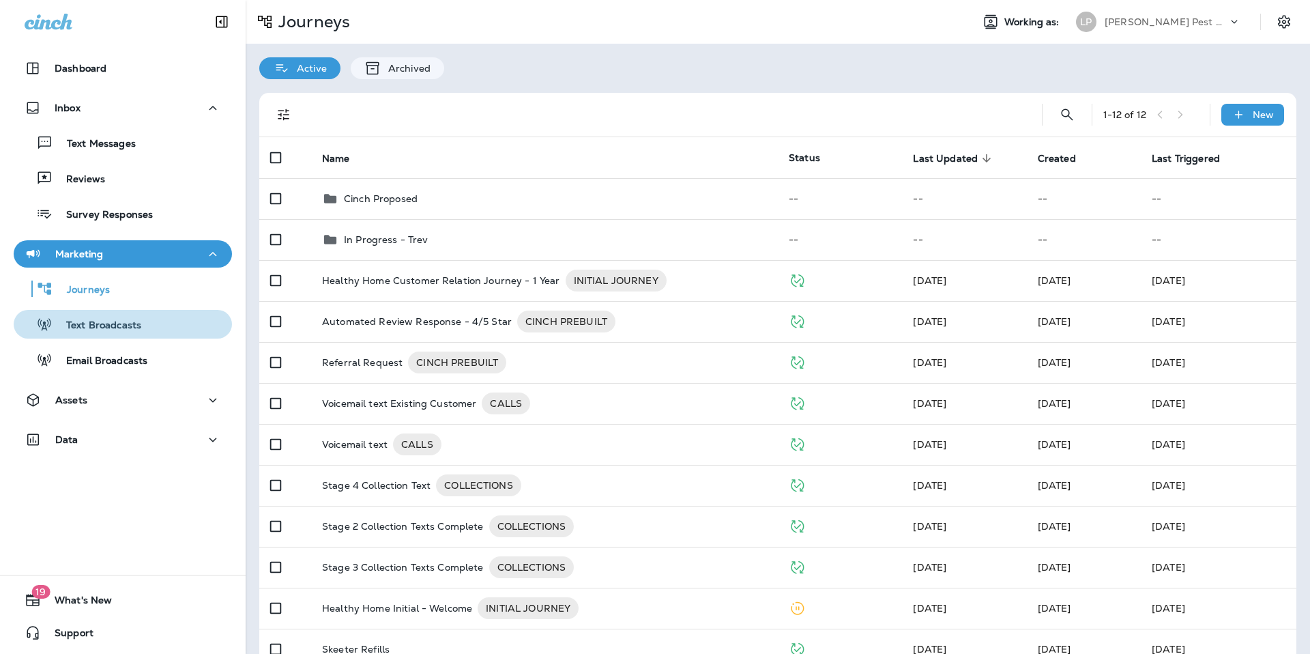
drag, startPoint x: 96, startPoint y: 327, endPoint x: 104, endPoint y: 374, distance: 47.8
click at [96, 328] on p "Text Broadcasts" at bounding box center [97, 325] width 89 height 13
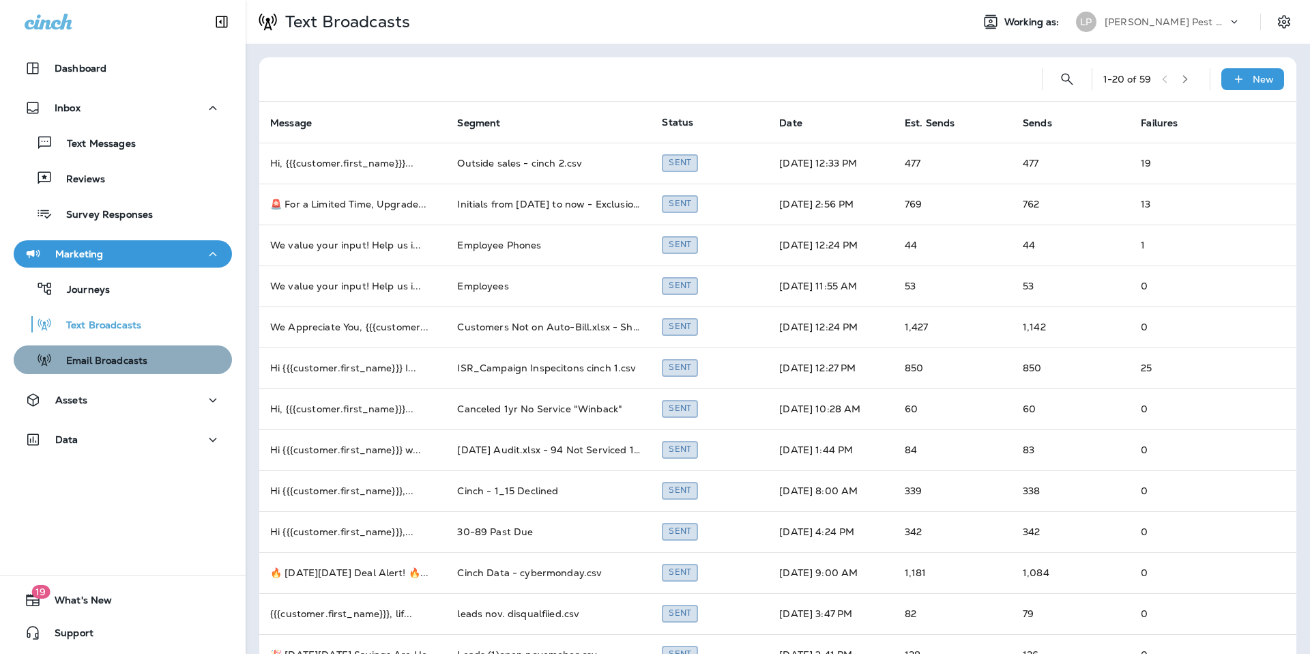
click at [101, 362] on p "Email Broadcasts" at bounding box center [100, 361] width 95 height 13
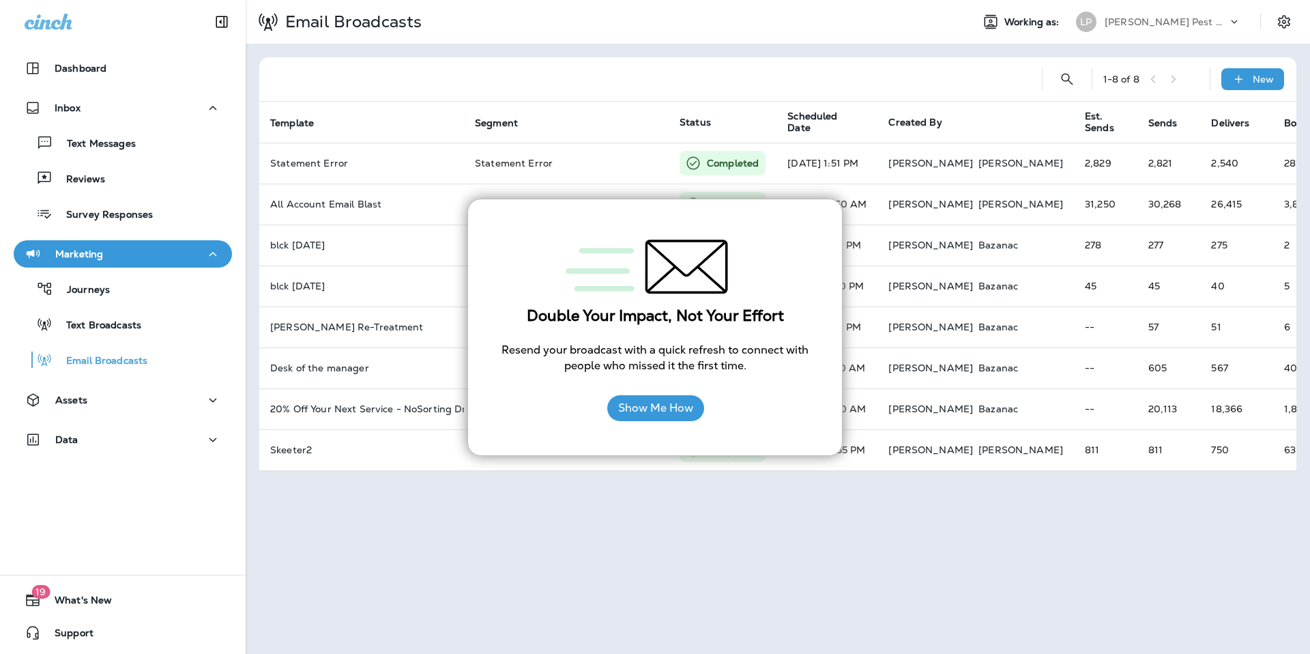
click at [571, 557] on div "Email Broadcasts Working as: [PERSON_NAME] Pest Control 1 - 8 of 8 New Template…" at bounding box center [778, 327] width 1065 height 654
click at [74, 334] on button "Text Broadcasts" at bounding box center [123, 324] width 218 height 29
